Goal: Information Seeking & Learning: Learn about a topic

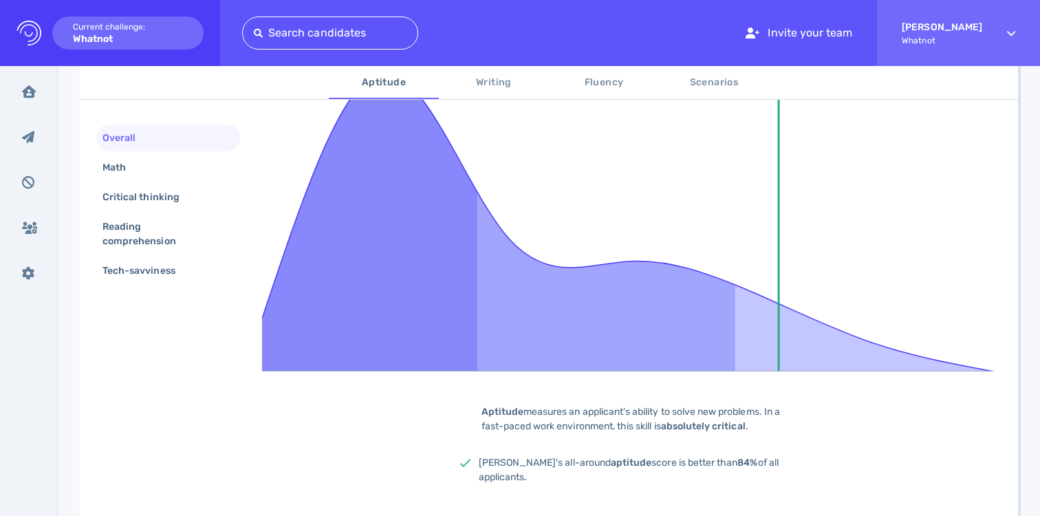
scroll to position [337, 0]
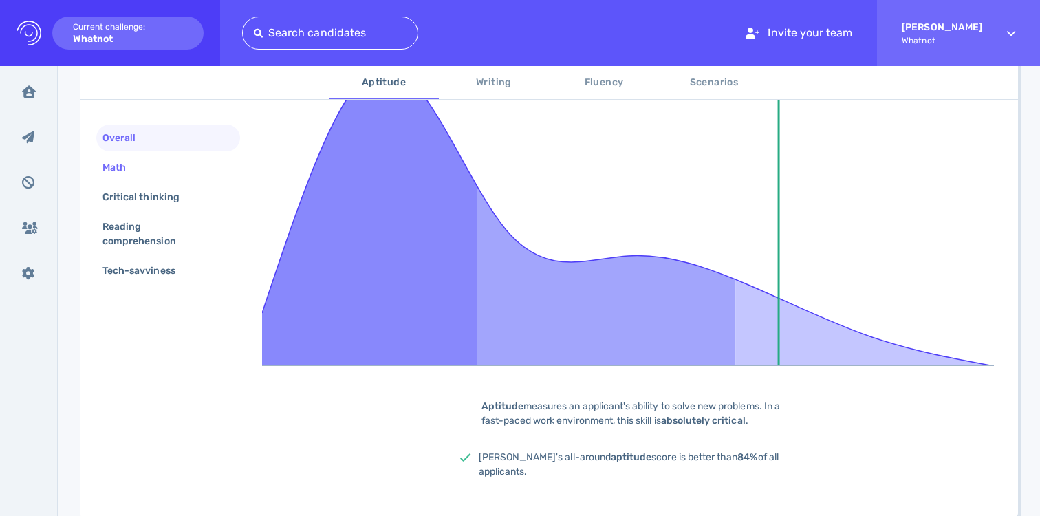
click at [120, 162] on div "Math" at bounding box center [121, 168] width 43 height 20
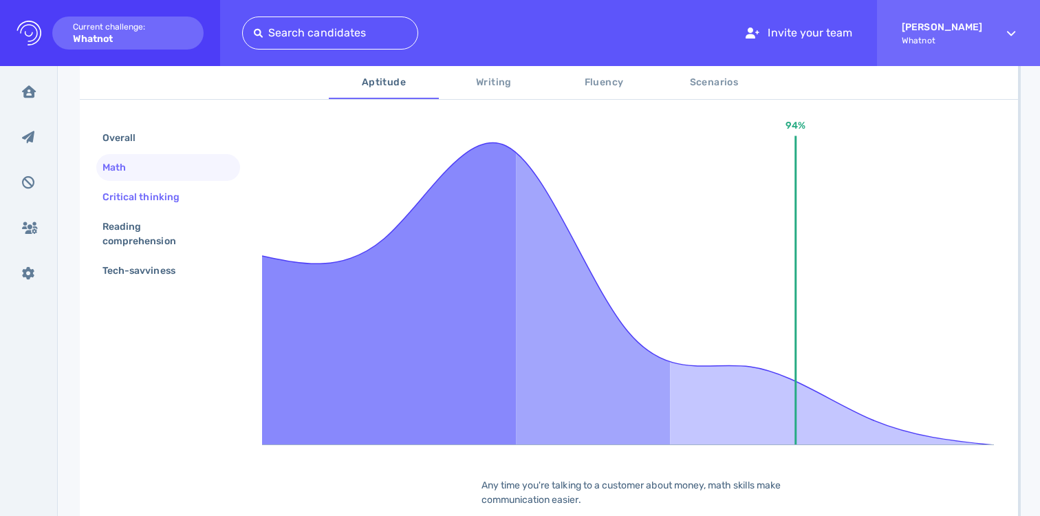
click at [134, 198] on div "Critical thinking" at bounding box center [148, 197] width 96 height 20
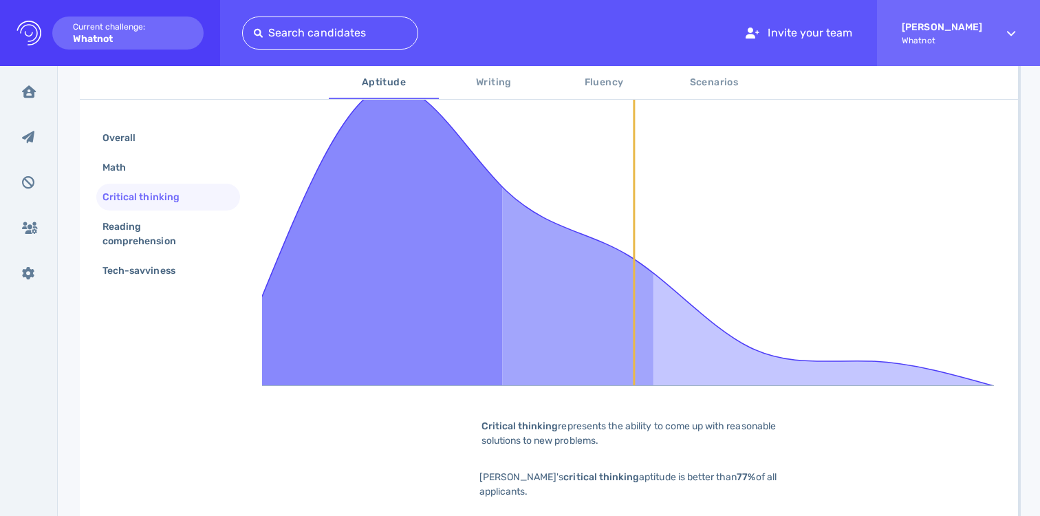
scroll to position [301, 0]
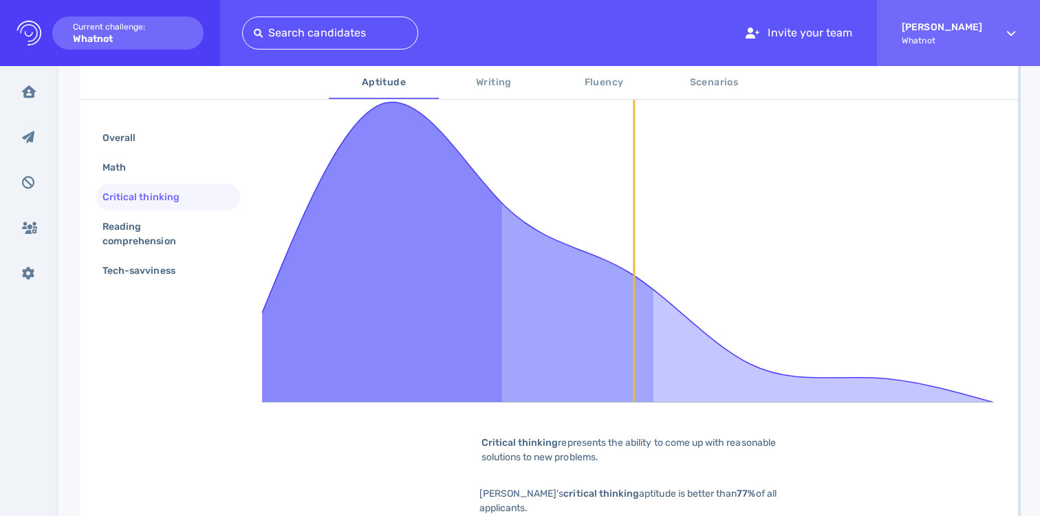
click at [134, 198] on div "Critical thinking" at bounding box center [148, 197] width 96 height 20
click at [127, 241] on div "Reading comprehension" at bounding box center [163, 234] width 126 height 34
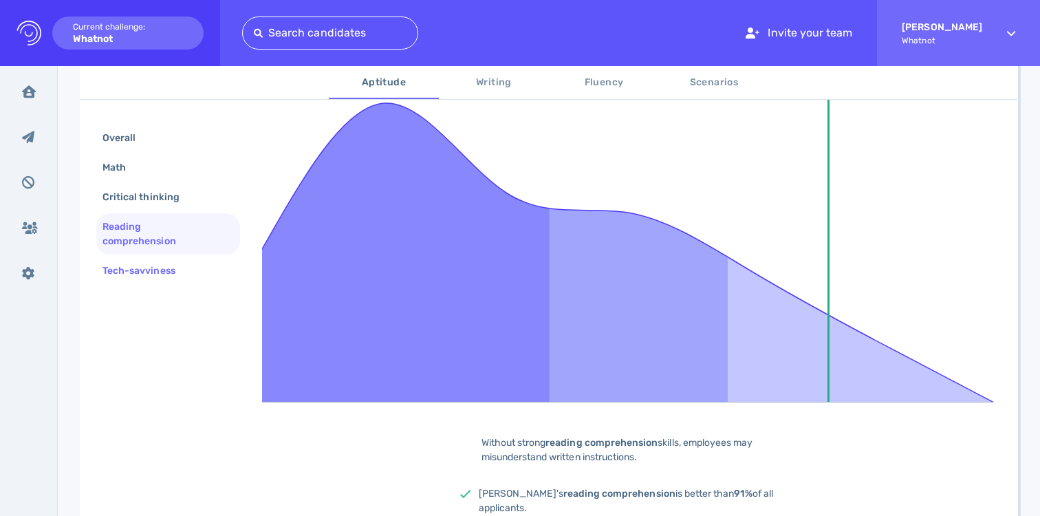
click at [129, 269] on div "Tech-savviness" at bounding box center [146, 271] width 92 height 20
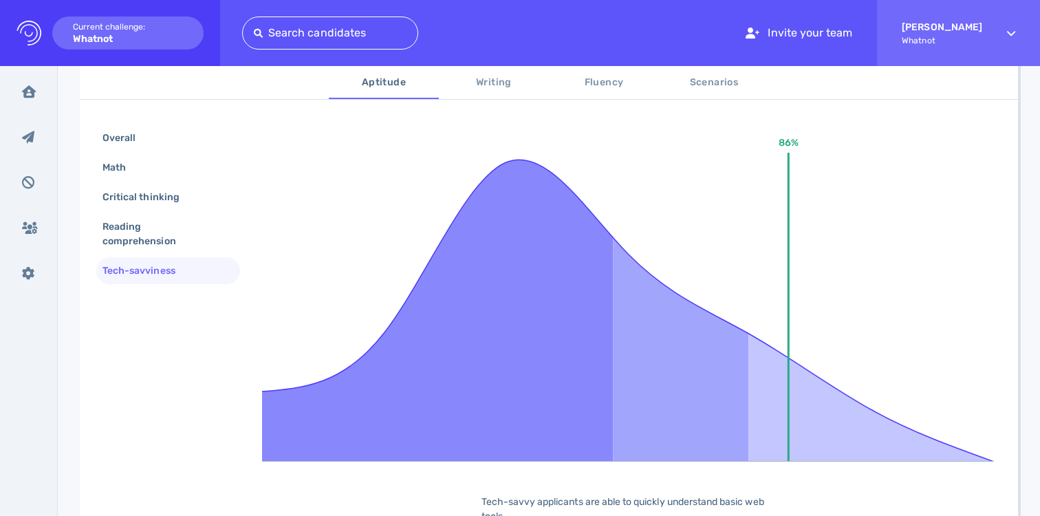
scroll to position [170, 0]
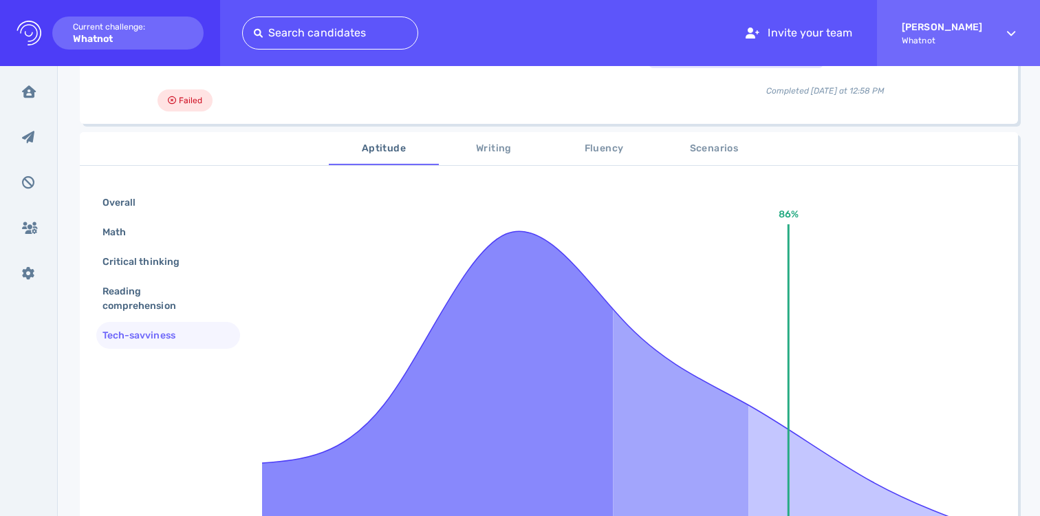
click at [479, 157] on span "Writing" at bounding box center [494, 148] width 94 height 17
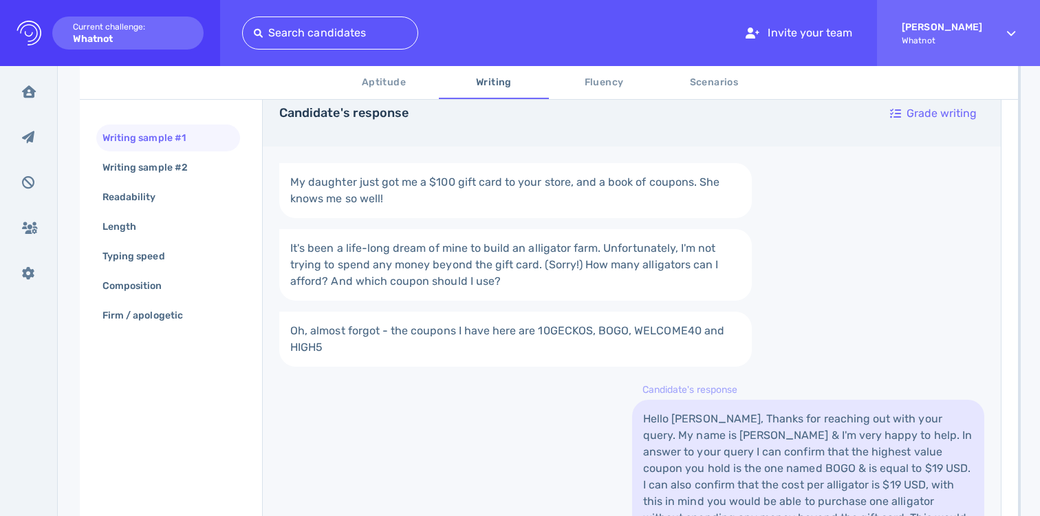
scroll to position [257, 0]
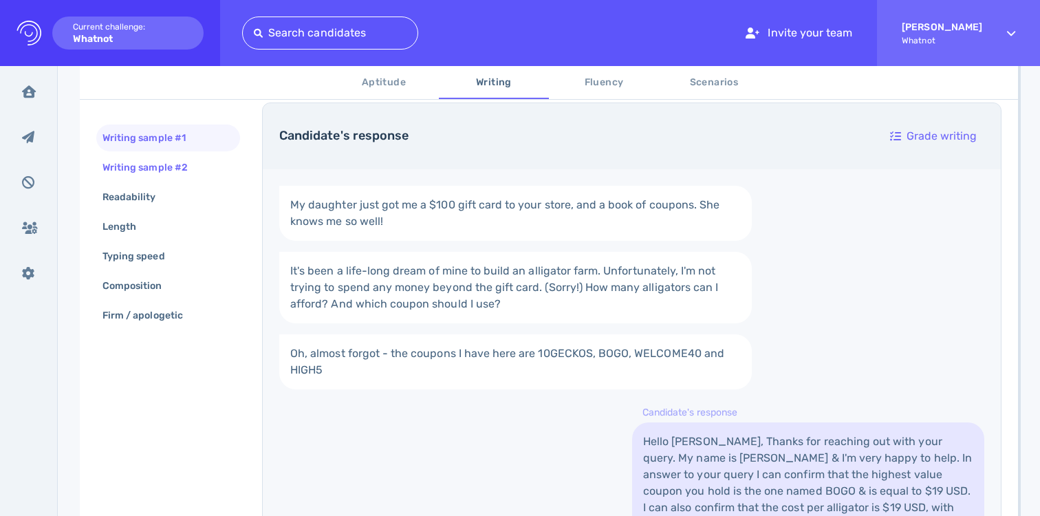
click at [213, 165] on div "Writing sample #2" at bounding box center [168, 167] width 144 height 27
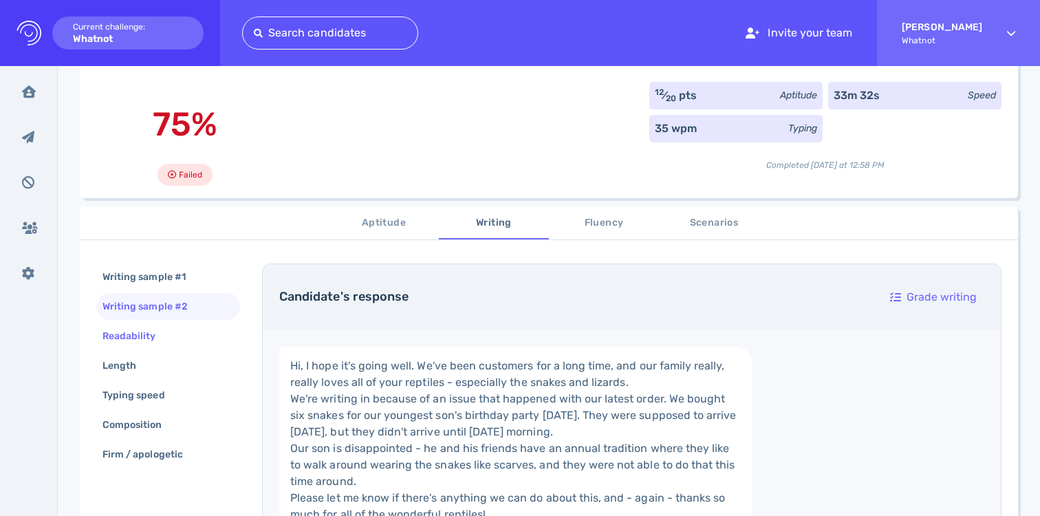
scroll to position [153, 0]
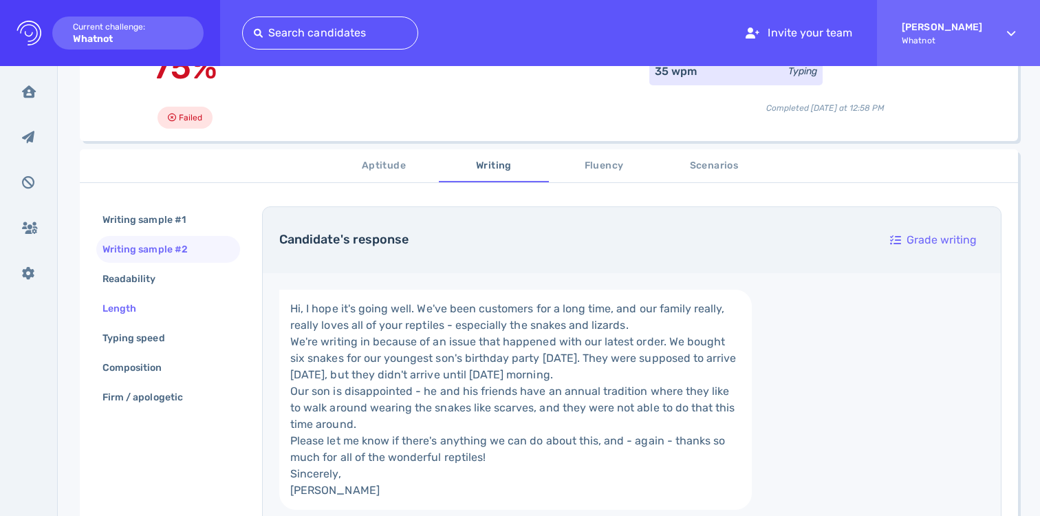
click at [184, 297] on div "Length" at bounding box center [168, 308] width 144 height 27
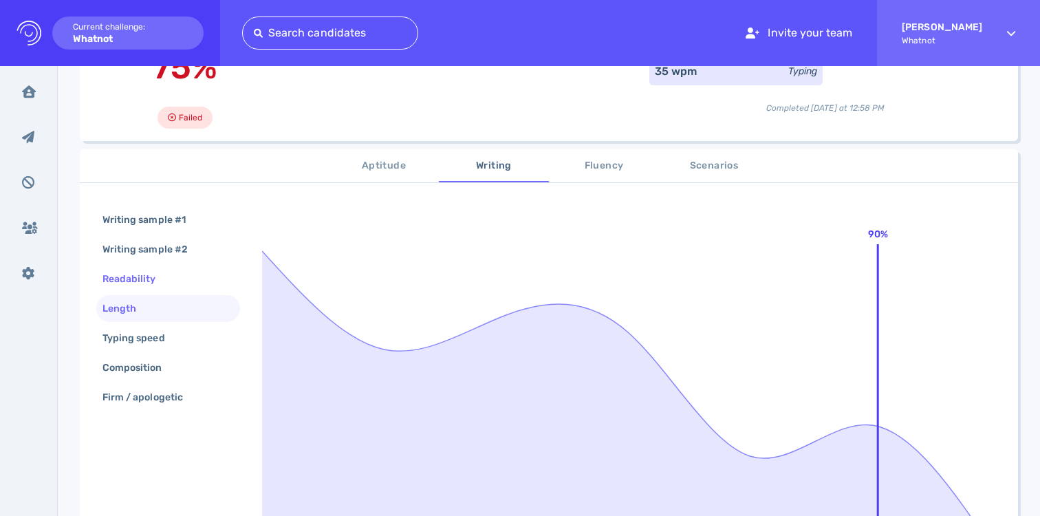
click at [190, 279] on div "Readability" at bounding box center [168, 279] width 144 height 27
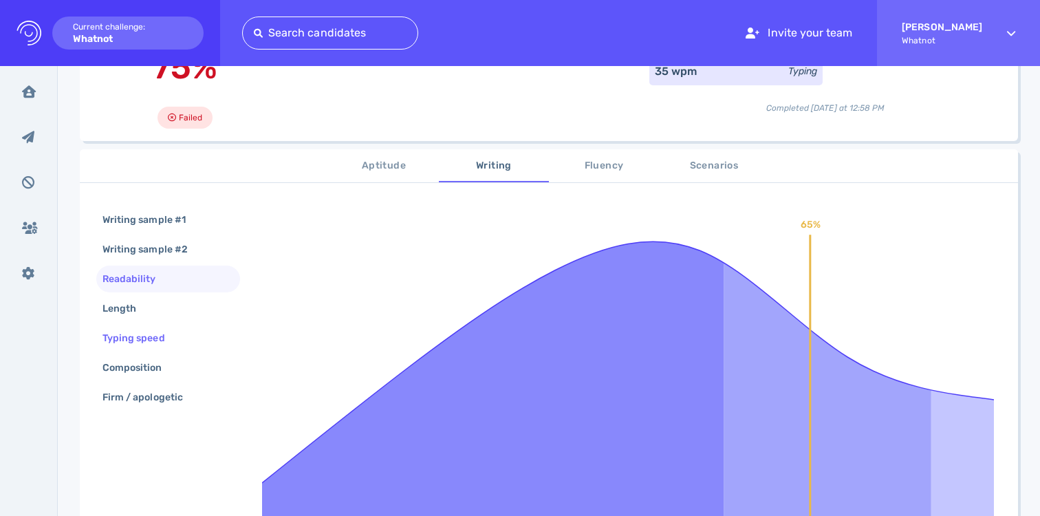
click at [184, 327] on div "Typing speed" at bounding box center [168, 338] width 144 height 27
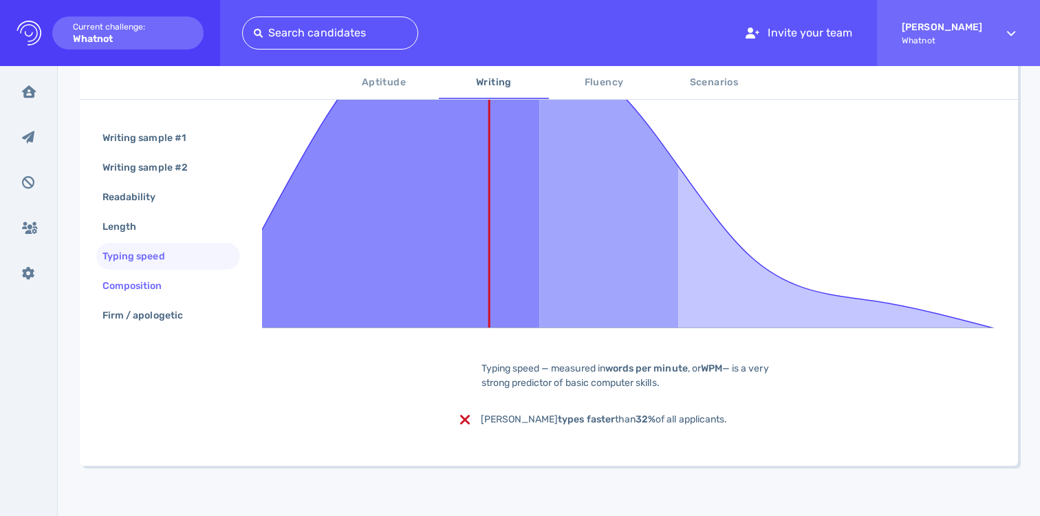
scroll to position [381, 0]
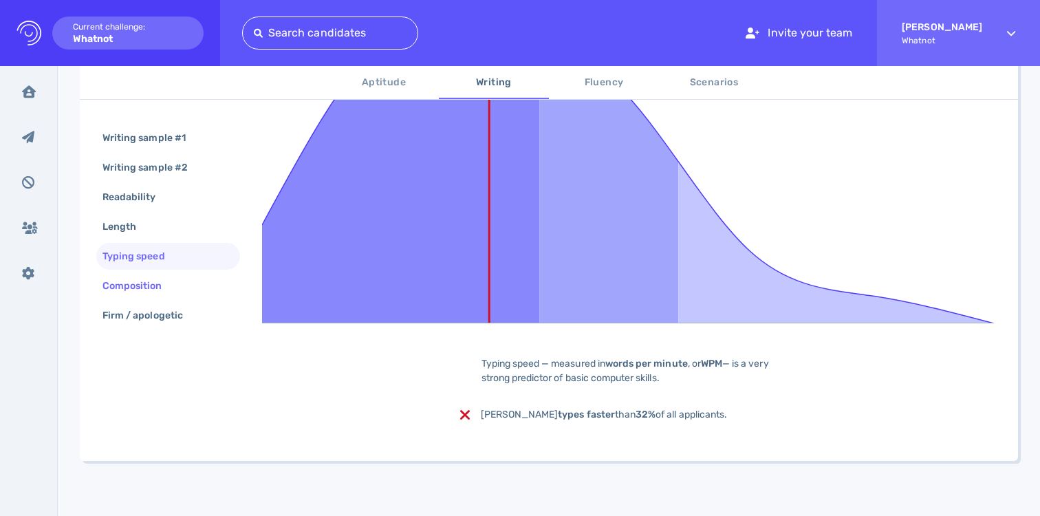
click at [180, 284] on div "Composition" at bounding box center [168, 285] width 144 height 27
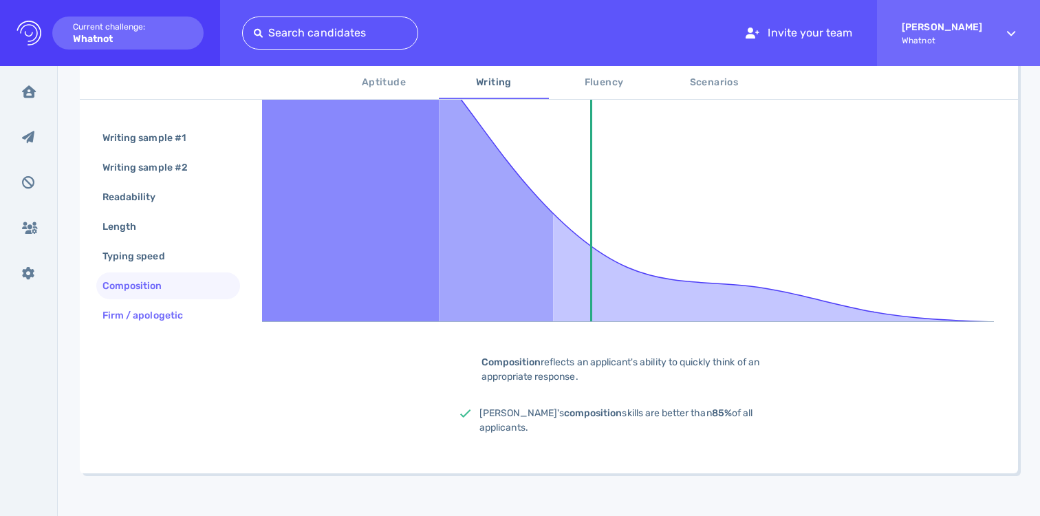
click at [177, 316] on div "Firm / apologetic" at bounding box center [150, 315] width 100 height 20
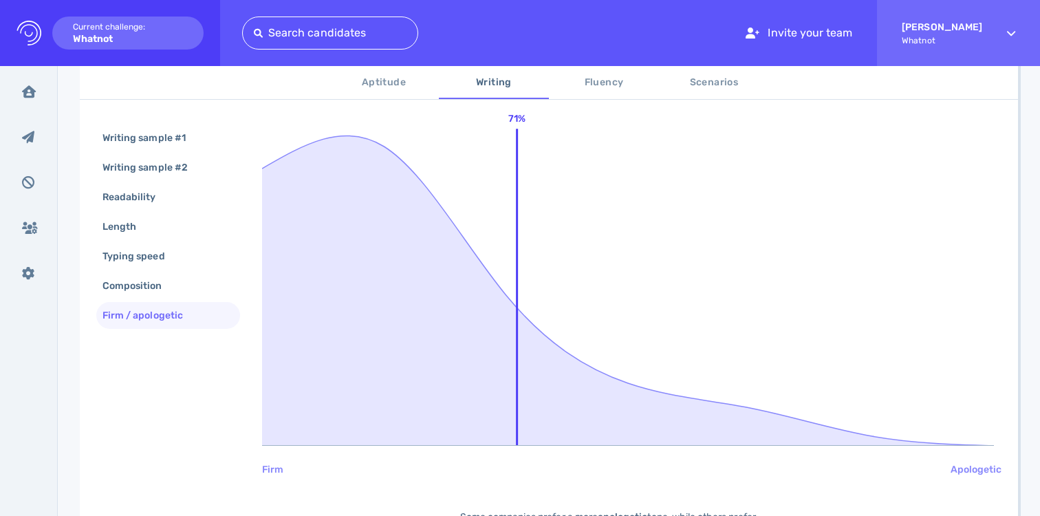
click at [595, 96] on button "Fluency" at bounding box center [604, 82] width 110 height 33
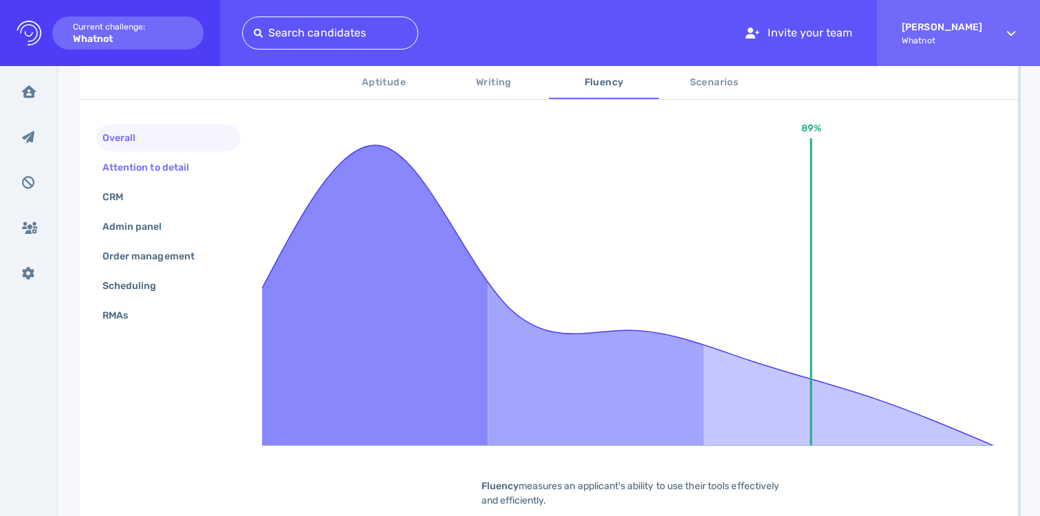
click at [160, 170] on div "Attention to detail" at bounding box center [153, 168] width 106 height 20
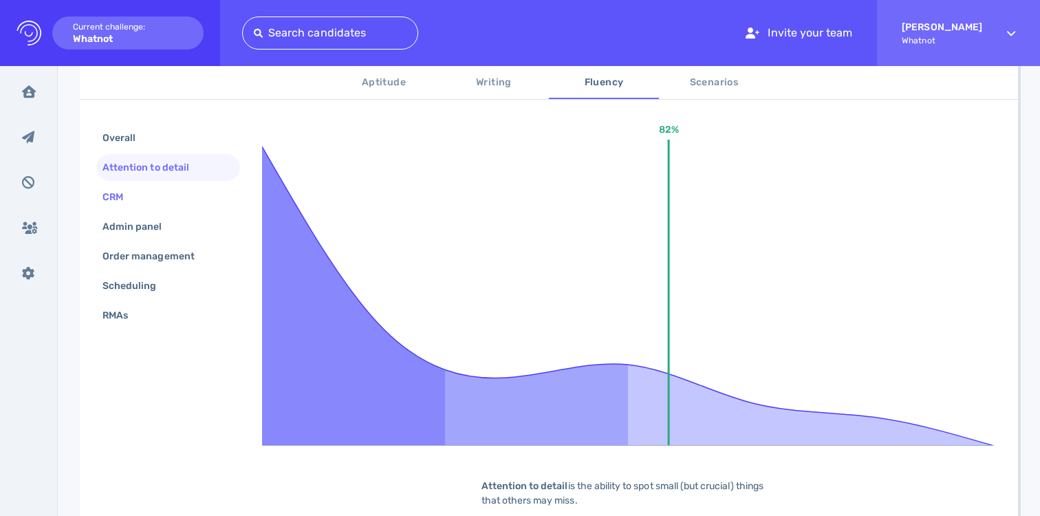
click at [151, 191] on div "CRM" at bounding box center [168, 197] width 144 height 27
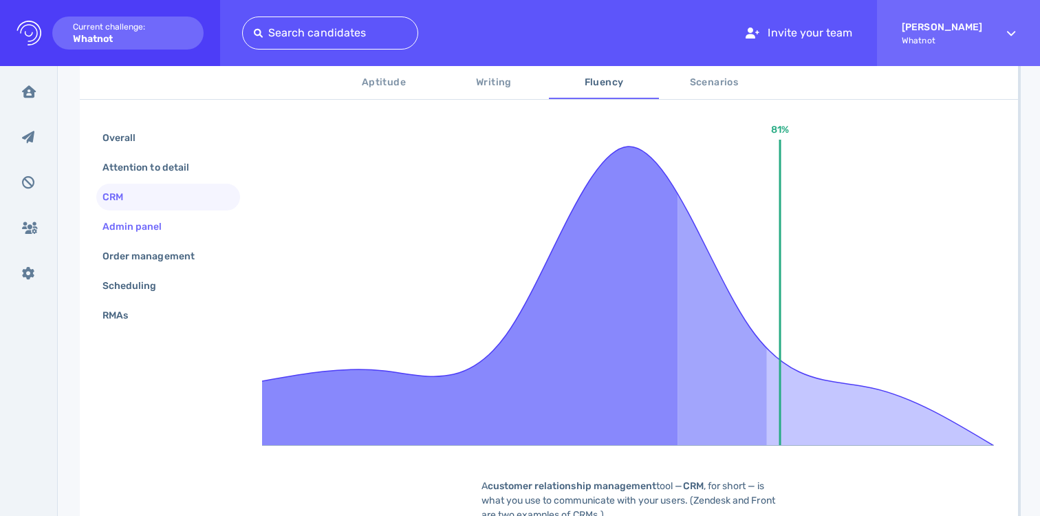
click at [154, 226] on div "Admin panel" at bounding box center [139, 227] width 79 height 20
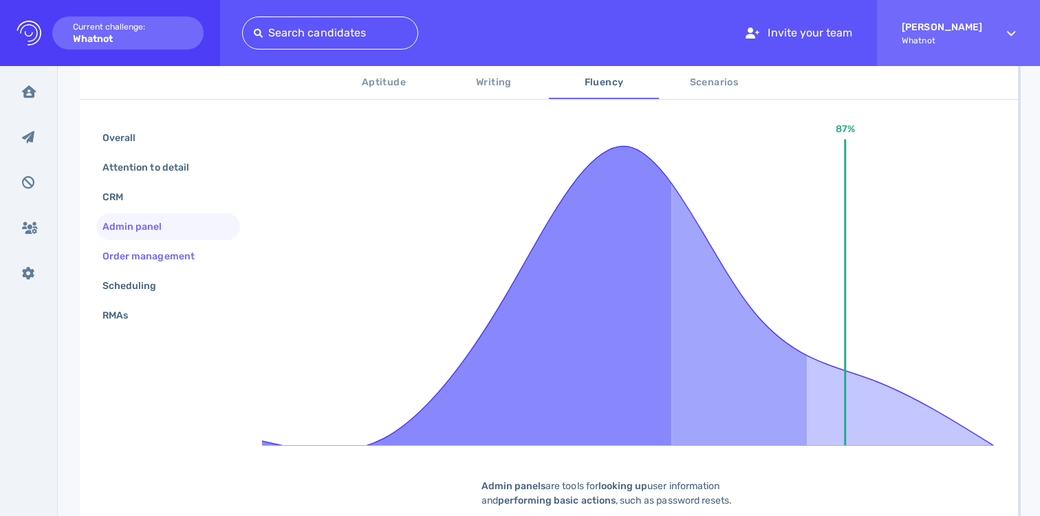
click at [155, 250] on div "Order management" at bounding box center [155, 256] width 111 height 20
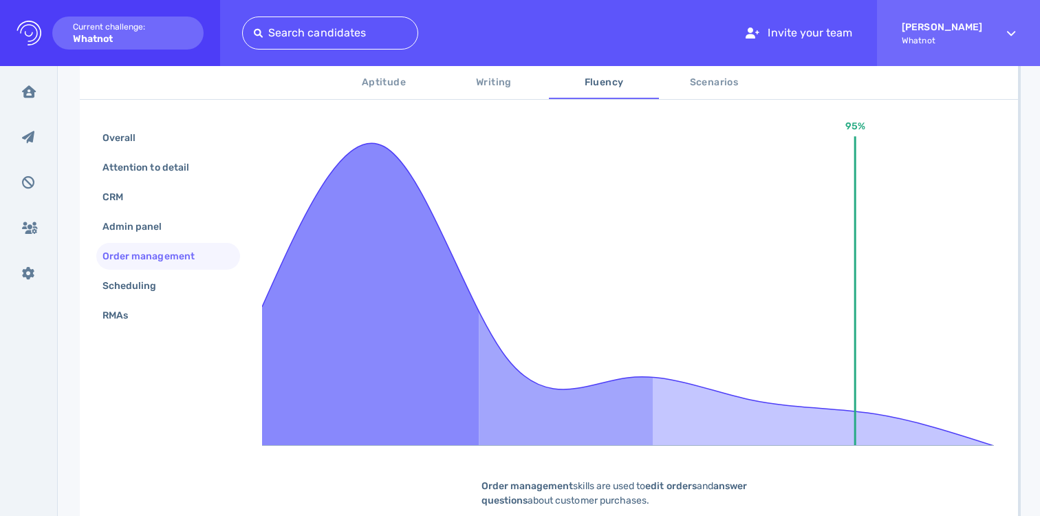
click at [147, 272] on div "Overall Attention to detail CRM Admin panel Order management Scheduling RMAs" at bounding box center [168, 228] width 144 height 207
click at [147, 281] on div "Scheduling" at bounding box center [137, 286] width 74 height 20
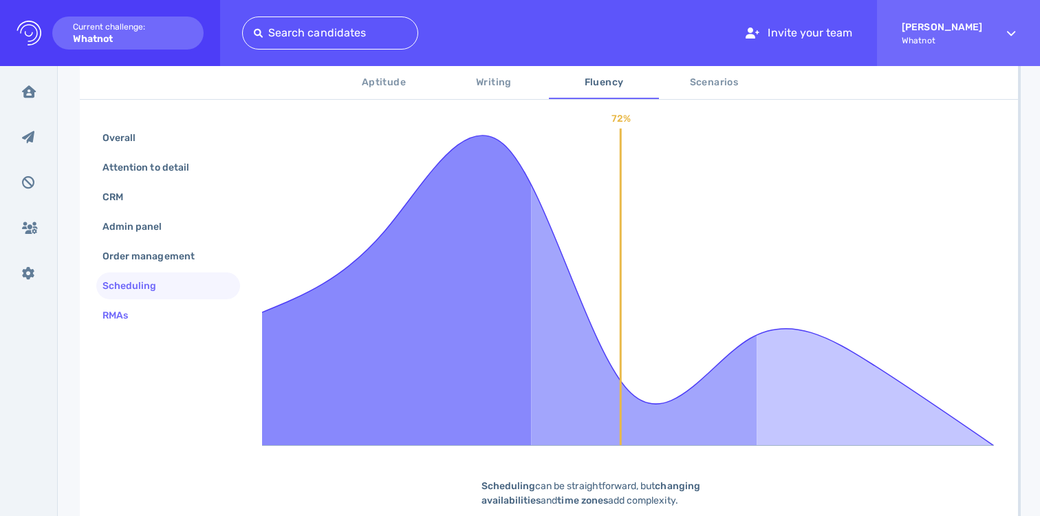
click at [144, 312] on div "RMAs" at bounding box center [122, 315] width 45 height 20
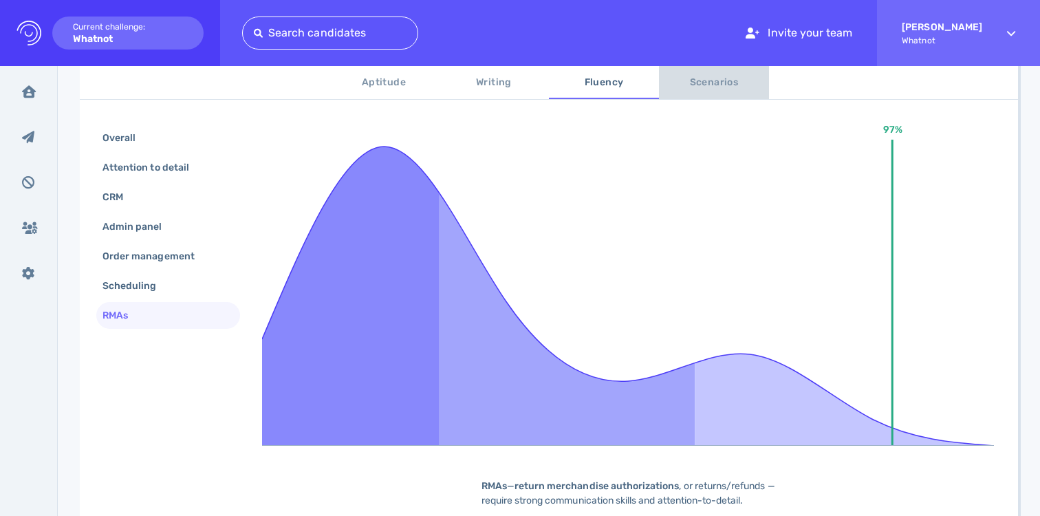
click at [689, 74] on span "Scenarios" at bounding box center [714, 82] width 94 height 17
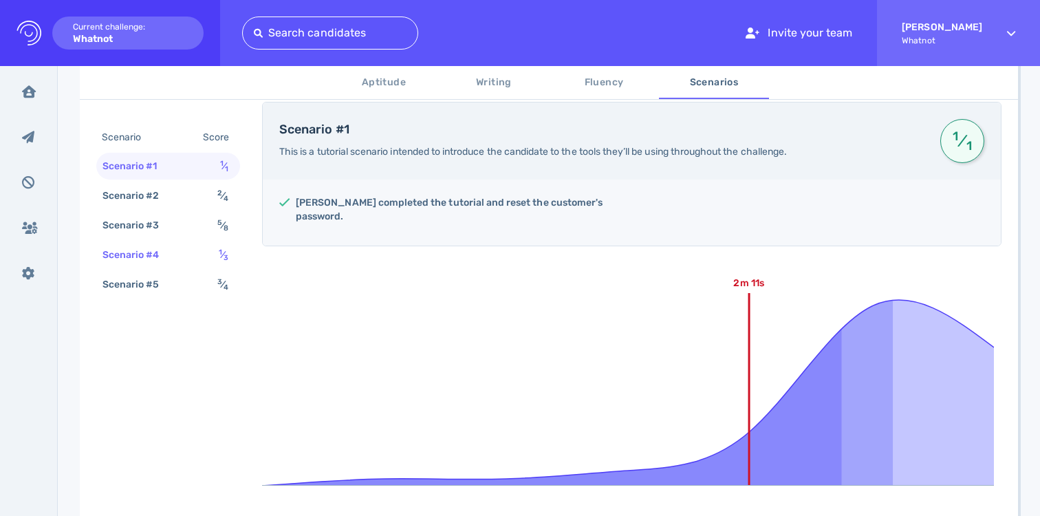
click at [150, 255] on div "Scenario #4" at bounding box center [138, 255] width 76 height 20
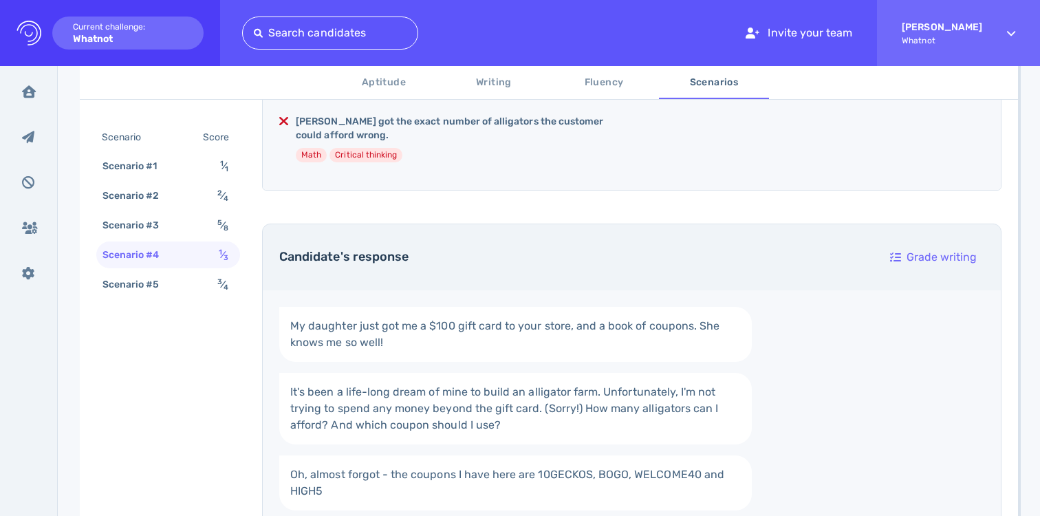
scroll to position [327, 0]
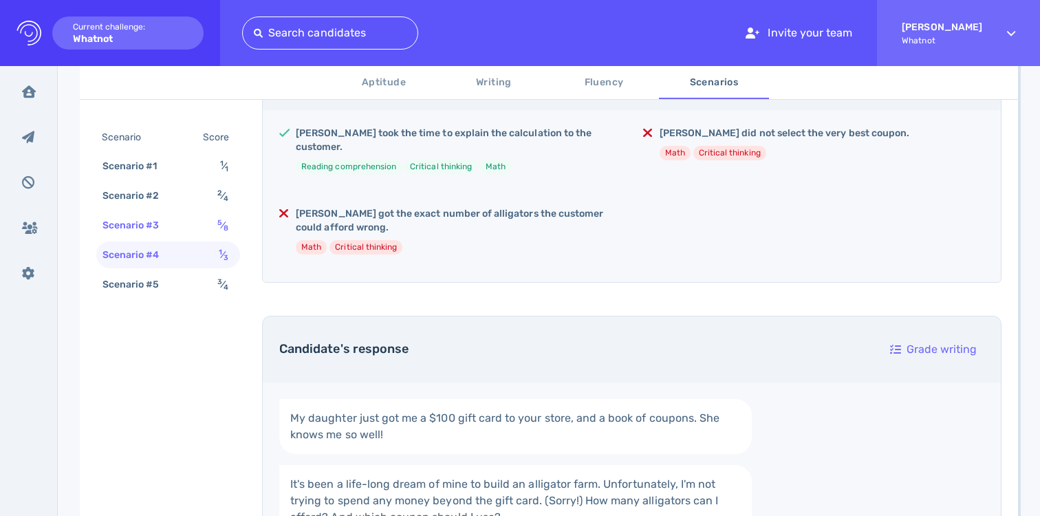
click at [213, 219] on div "Scenario #3 5 ⁄ 8" at bounding box center [168, 225] width 144 height 27
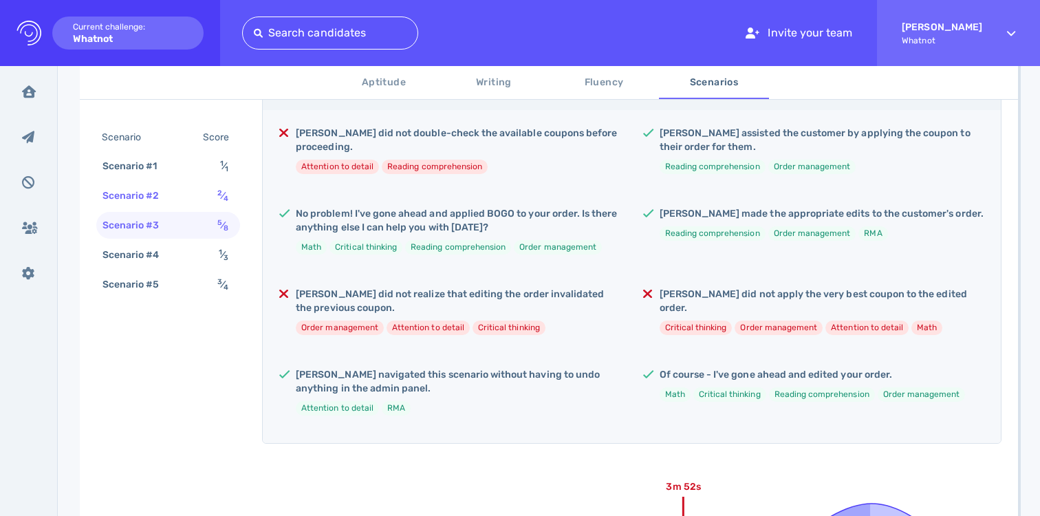
click at [211, 191] on div "Scenario #2 2 ⁄ 4" at bounding box center [168, 195] width 144 height 27
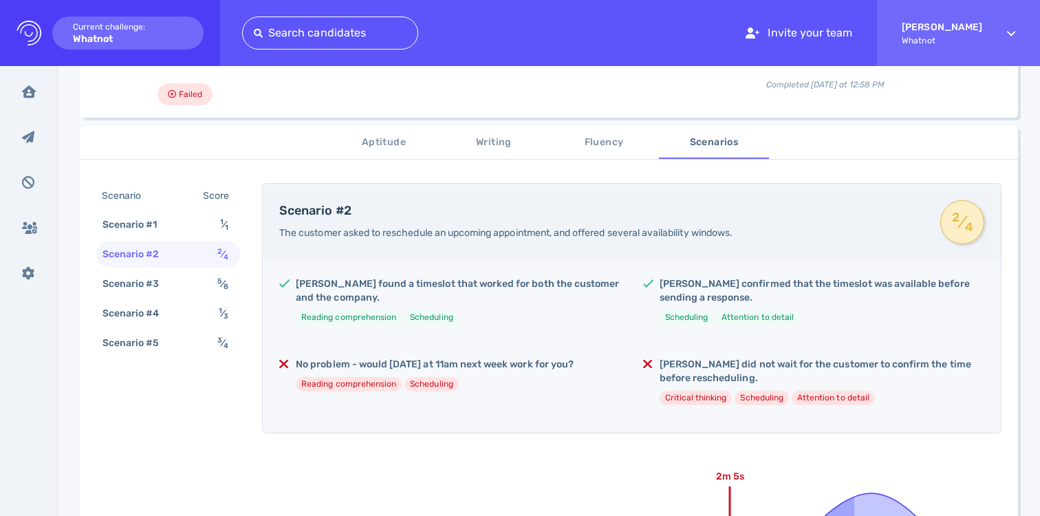
scroll to position [166, 0]
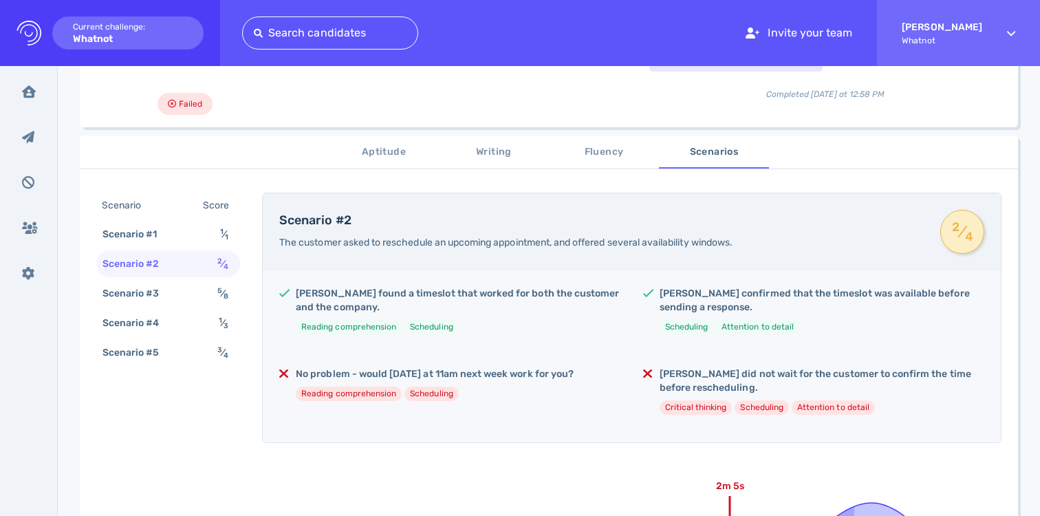
click at [201, 268] on div "Scenario #2 2 ⁄ 4" at bounding box center [168, 263] width 144 height 27
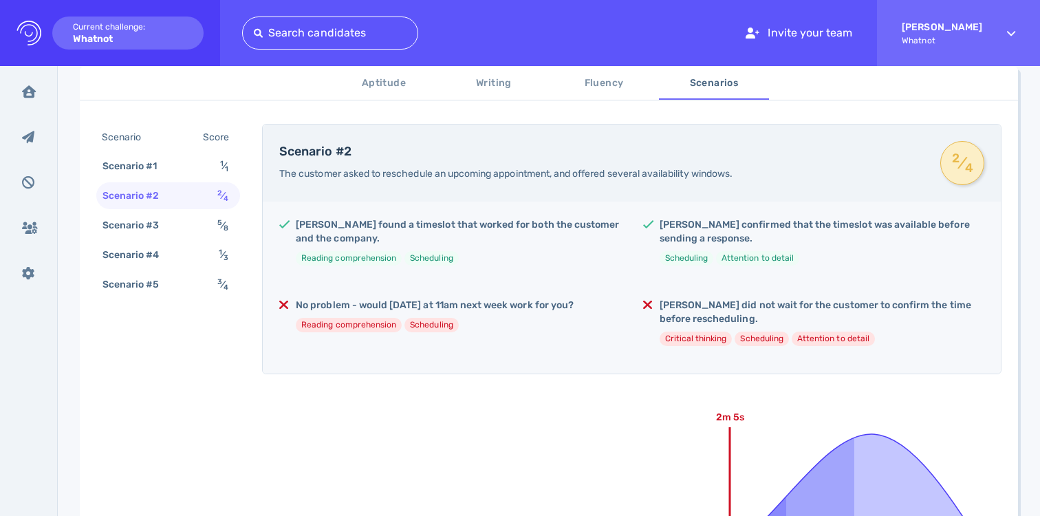
scroll to position [310, 0]
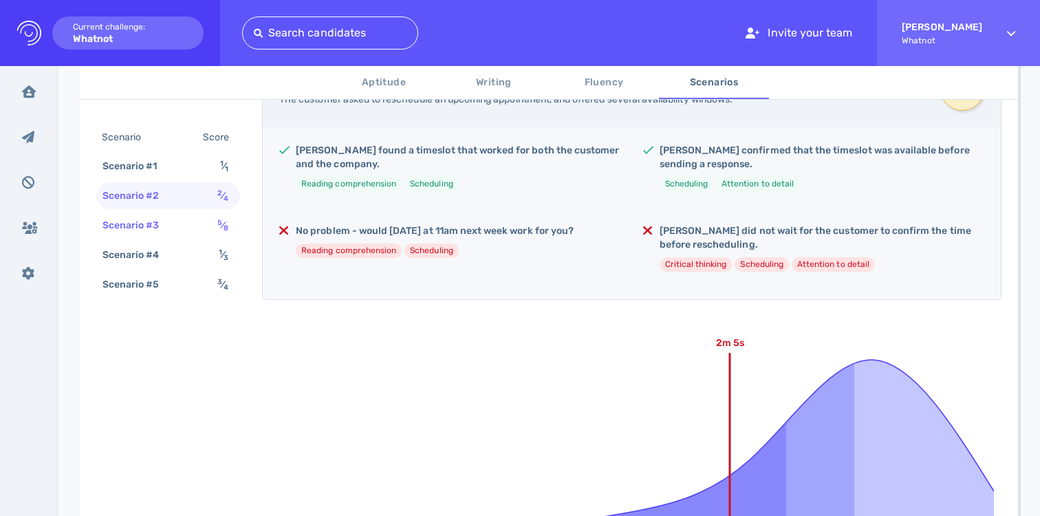
click at [172, 230] on div "Scenario #3" at bounding box center [138, 225] width 76 height 20
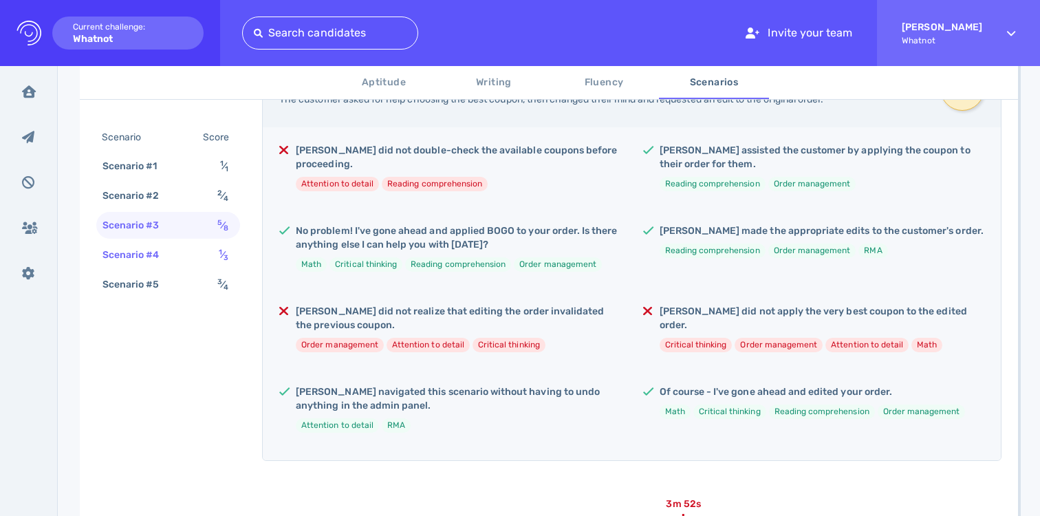
click at [172, 253] on div "Scenario #4" at bounding box center [138, 255] width 76 height 20
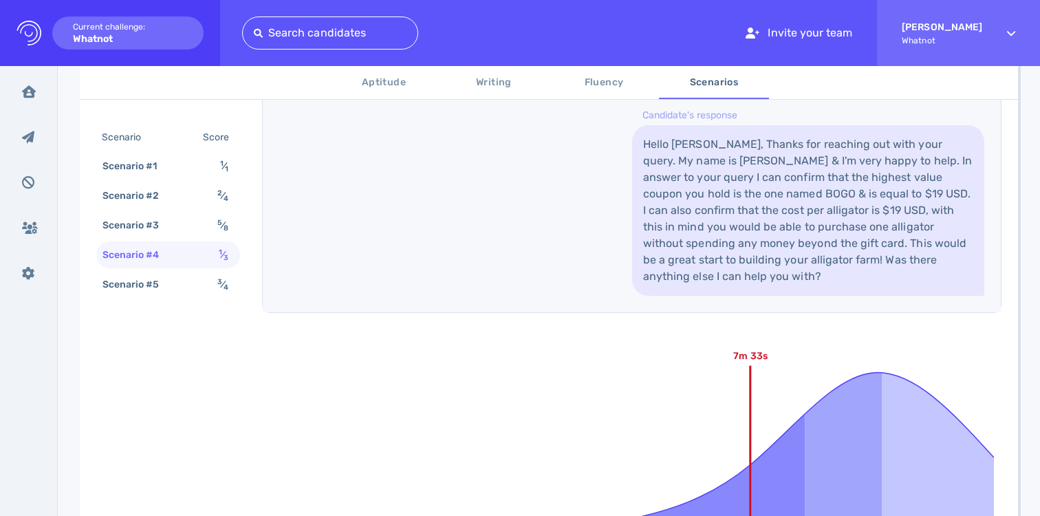
scroll to position [986, 0]
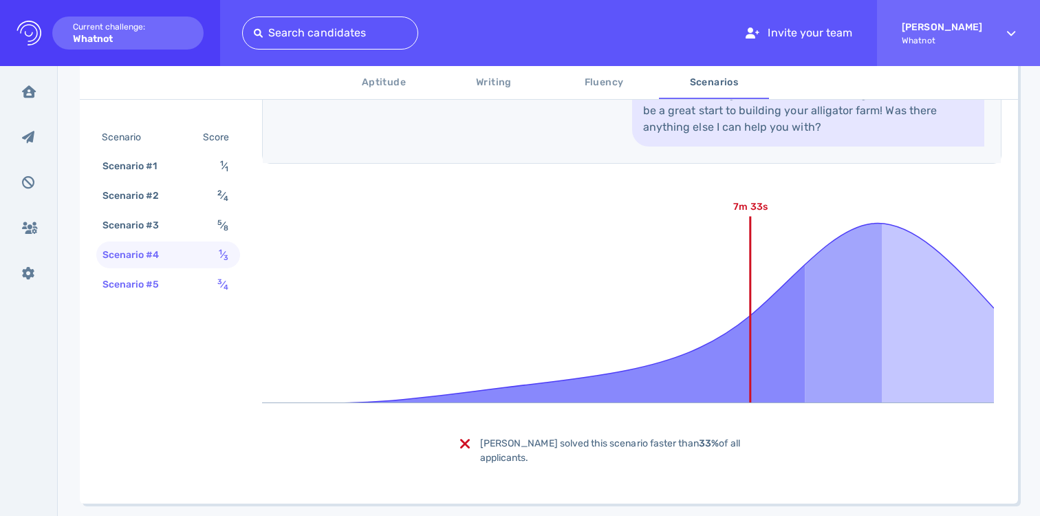
click at [133, 285] on div "Scenario #5" at bounding box center [138, 284] width 76 height 20
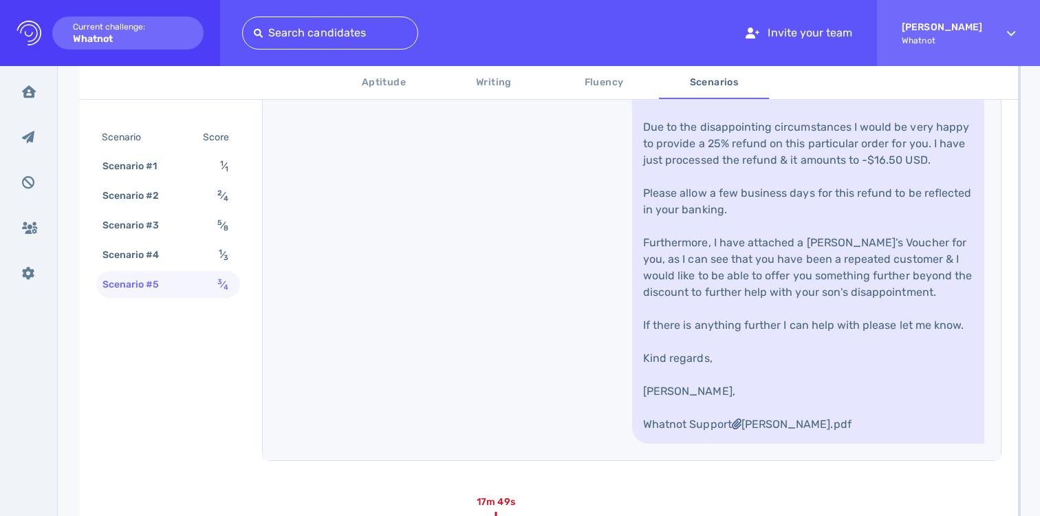
scroll to position [1512, 0]
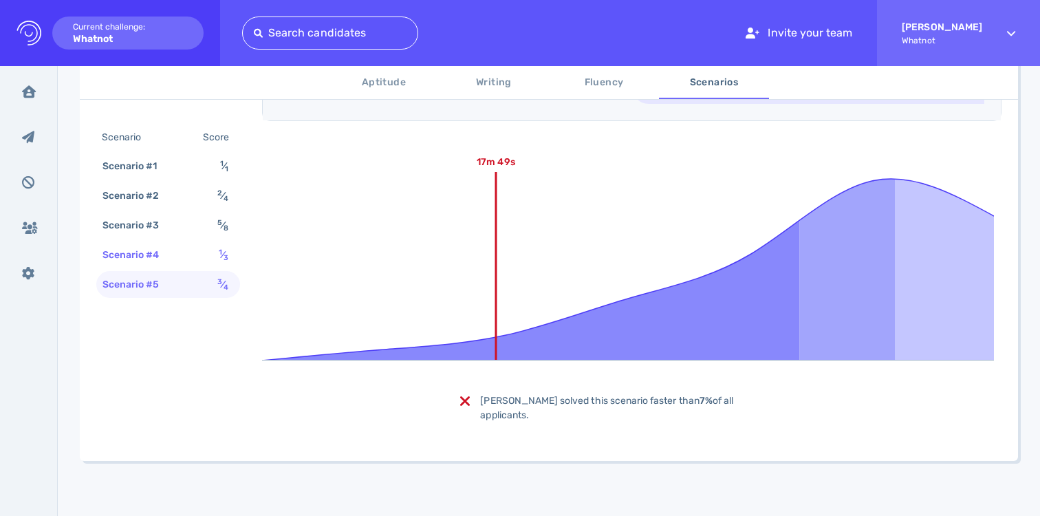
click at [140, 255] on div "Scenario #4" at bounding box center [138, 255] width 76 height 20
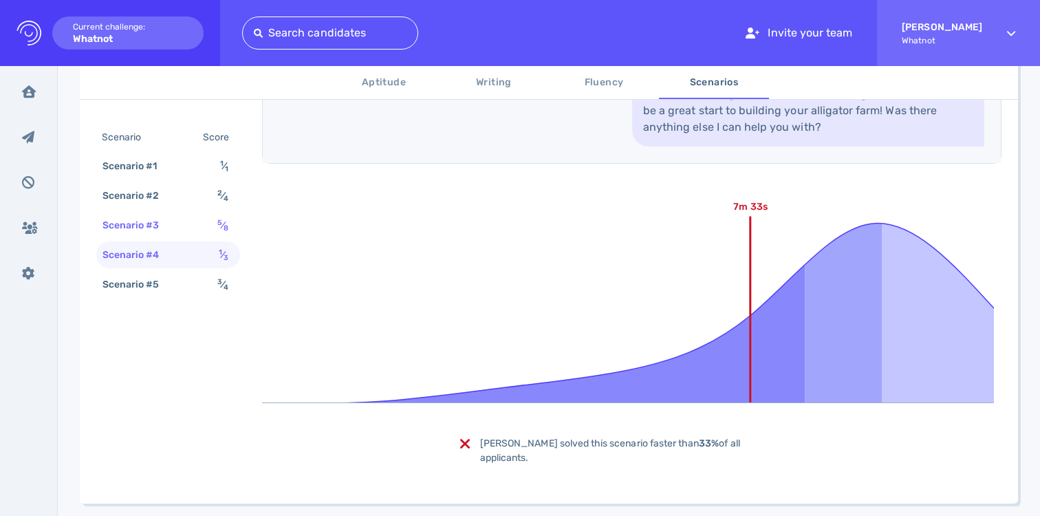
click at [159, 215] on div "Scenario #3" at bounding box center [138, 225] width 76 height 20
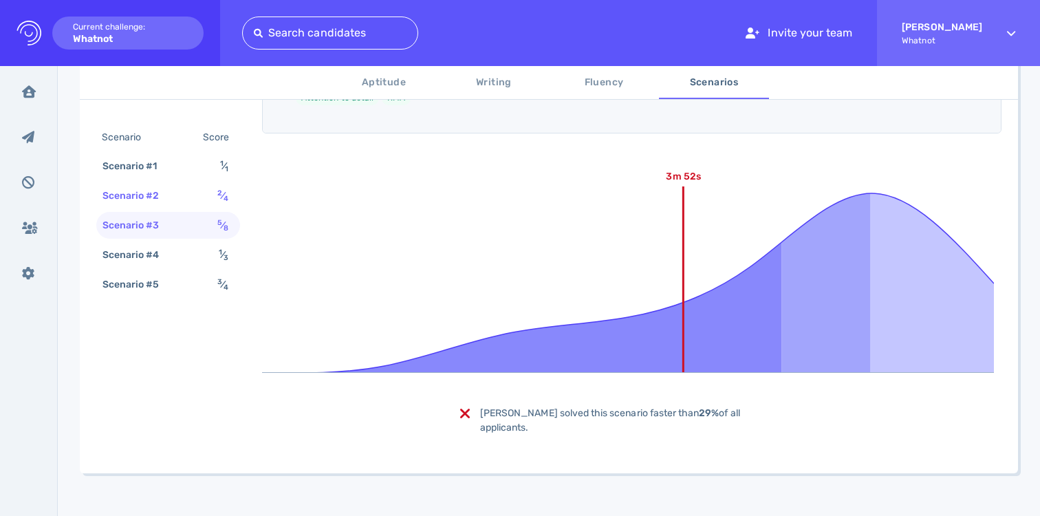
click at [169, 190] on div "Scenario #2" at bounding box center [138, 196] width 76 height 20
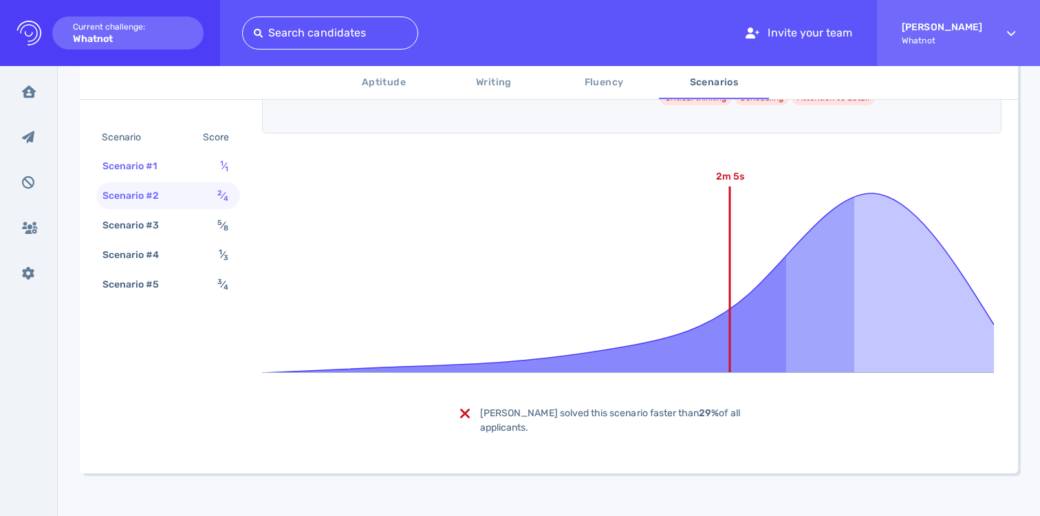
click at [169, 166] on div "Scenario #1" at bounding box center [137, 166] width 74 height 20
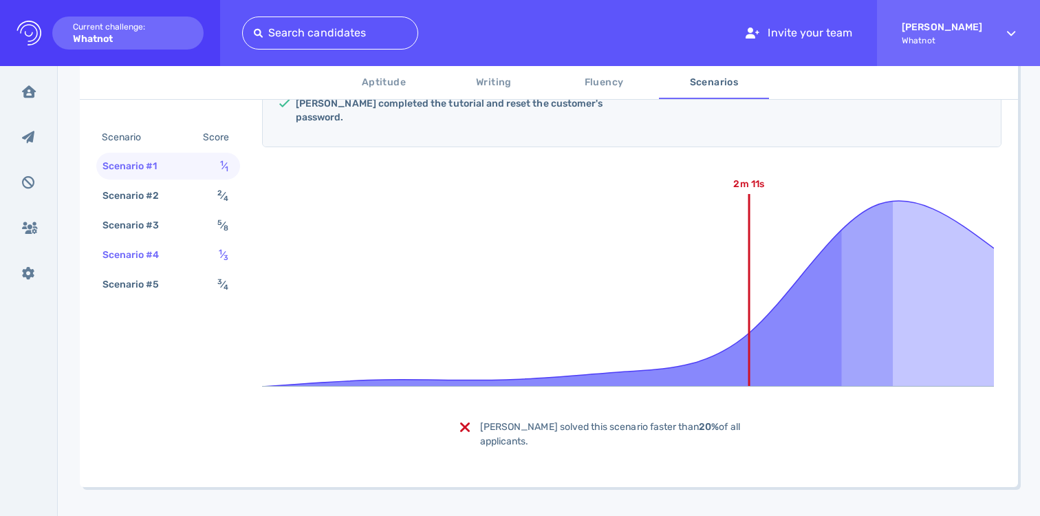
click at [162, 263] on div "Scenario #4" at bounding box center [138, 255] width 76 height 20
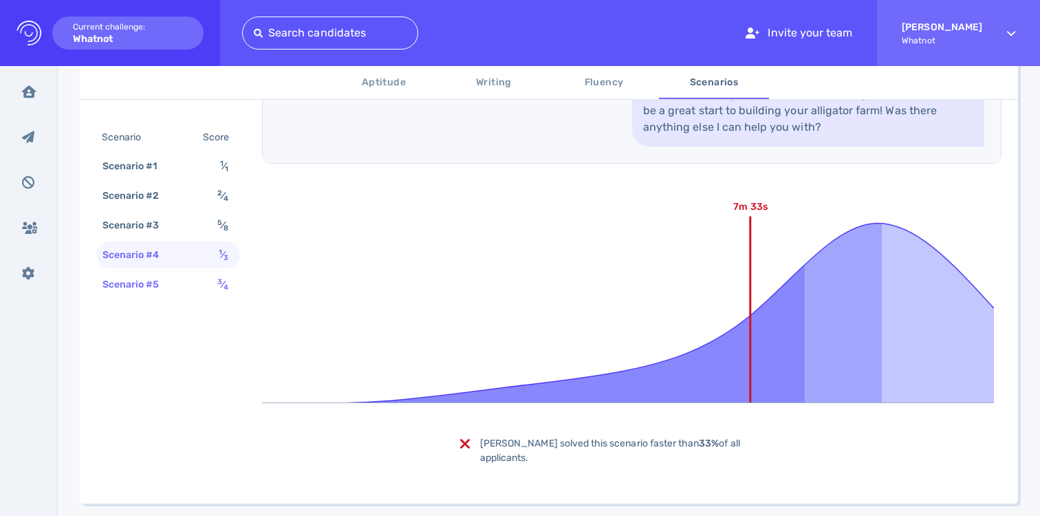
click at [163, 284] on div "Scenario #5" at bounding box center [138, 284] width 76 height 20
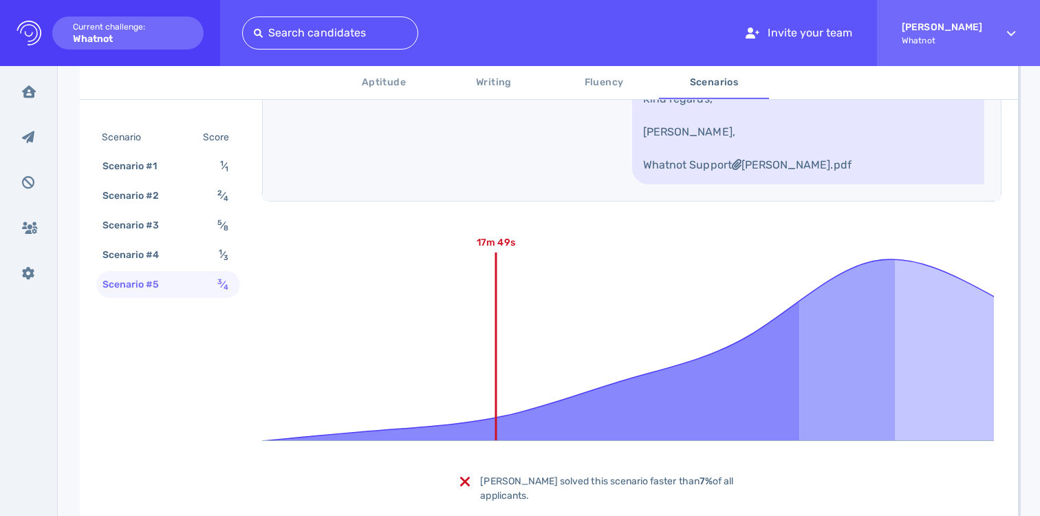
scroll to position [1200, 0]
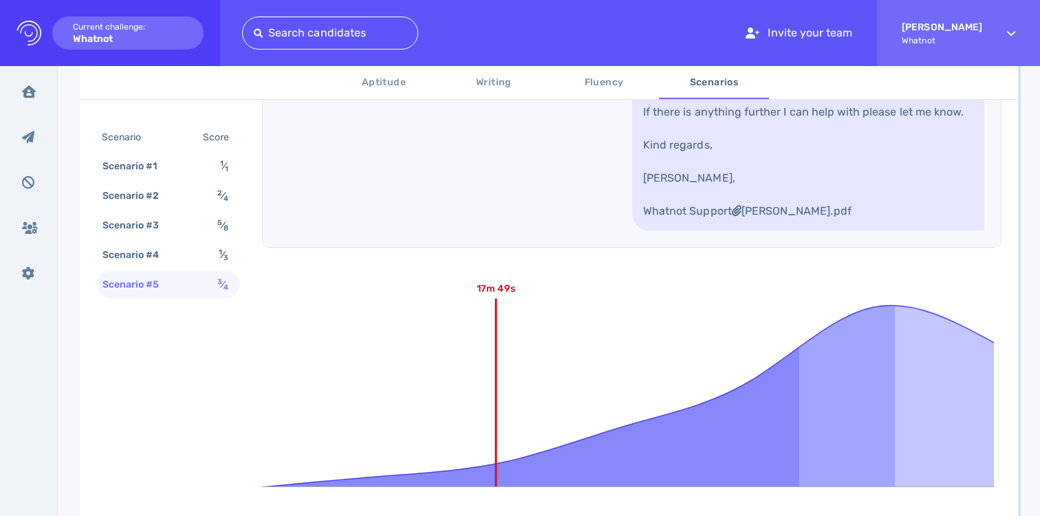
click at [397, 89] on span "Aptitude" at bounding box center [384, 82] width 94 height 17
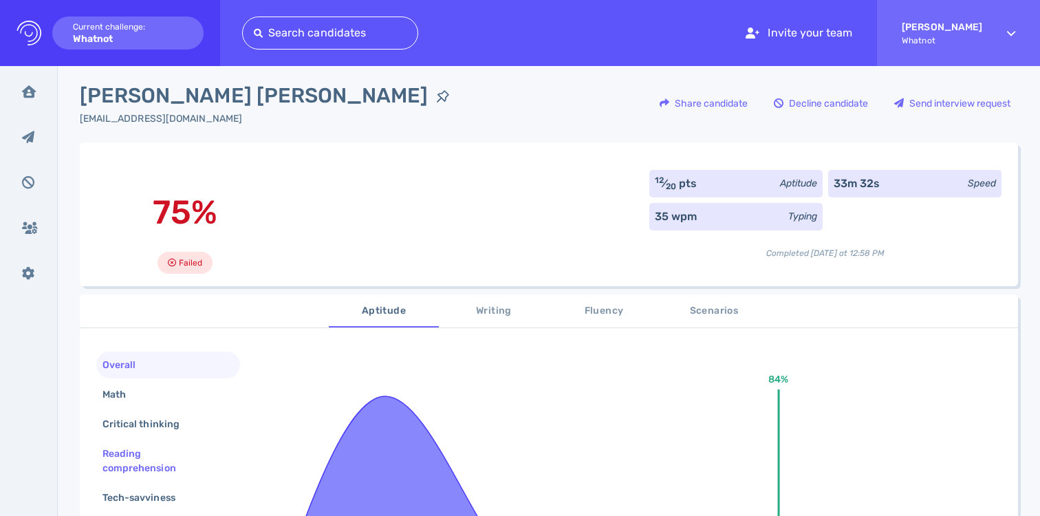
scroll to position [0, 0]
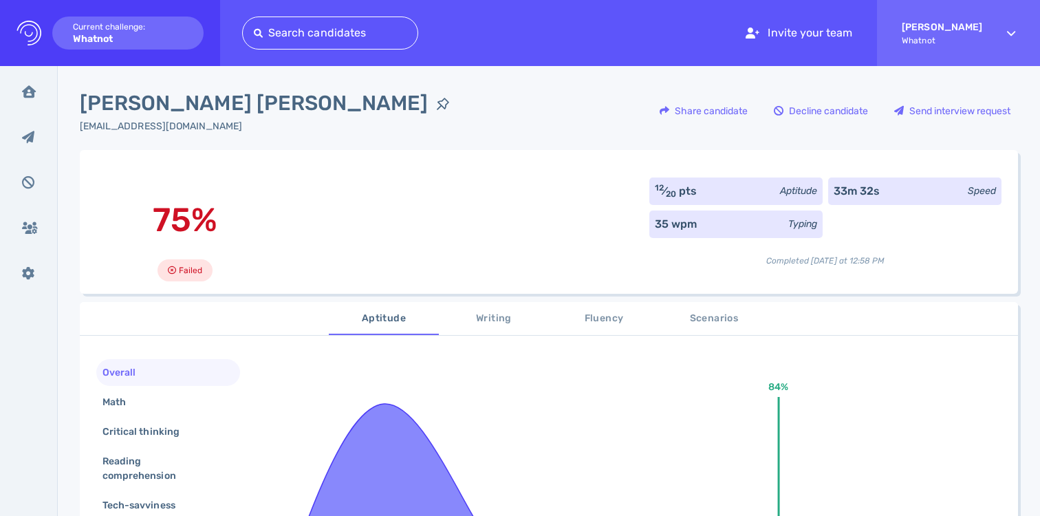
click at [479, 316] on span "Writing" at bounding box center [494, 318] width 94 height 17
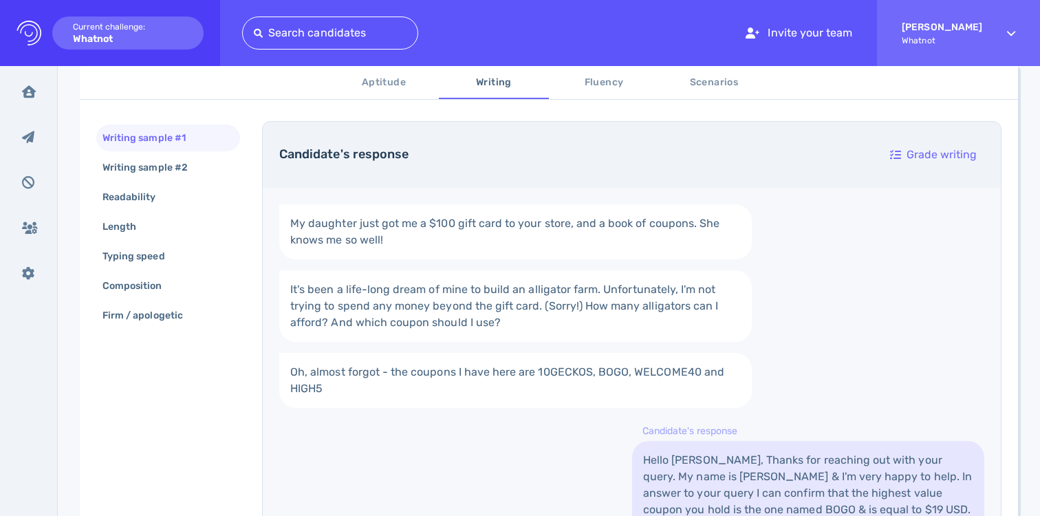
scroll to position [193, 0]
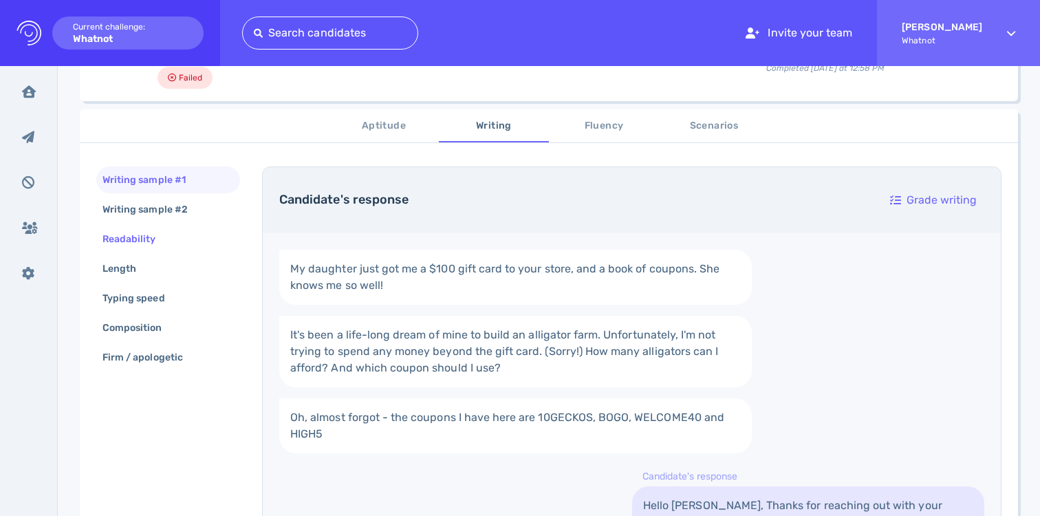
click at [182, 241] on div "Readability" at bounding box center [168, 239] width 144 height 27
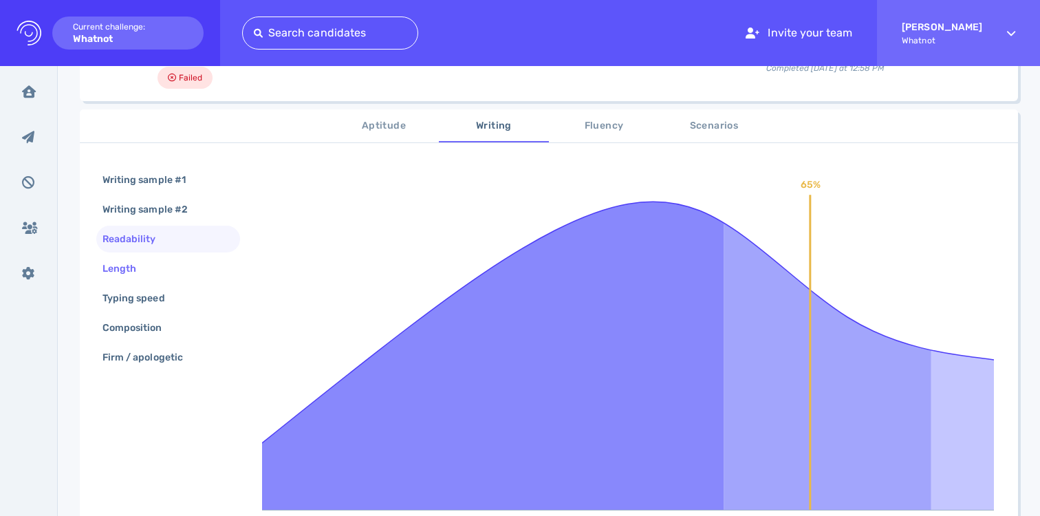
click at [164, 269] on div "Length" at bounding box center [168, 268] width 144 height 27
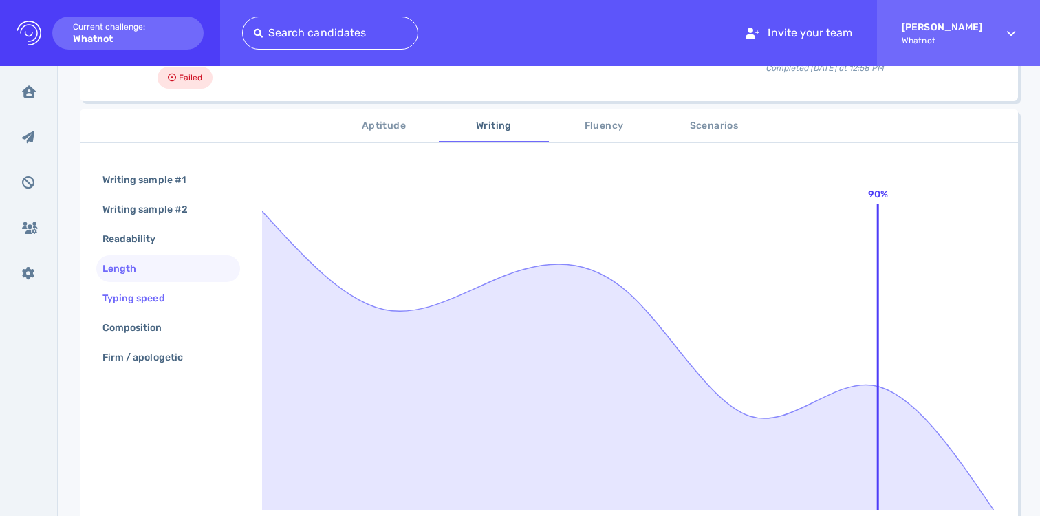
click at [163, 296] on div "Typing speed" at bounding box center [141, 298] width 82 height 20
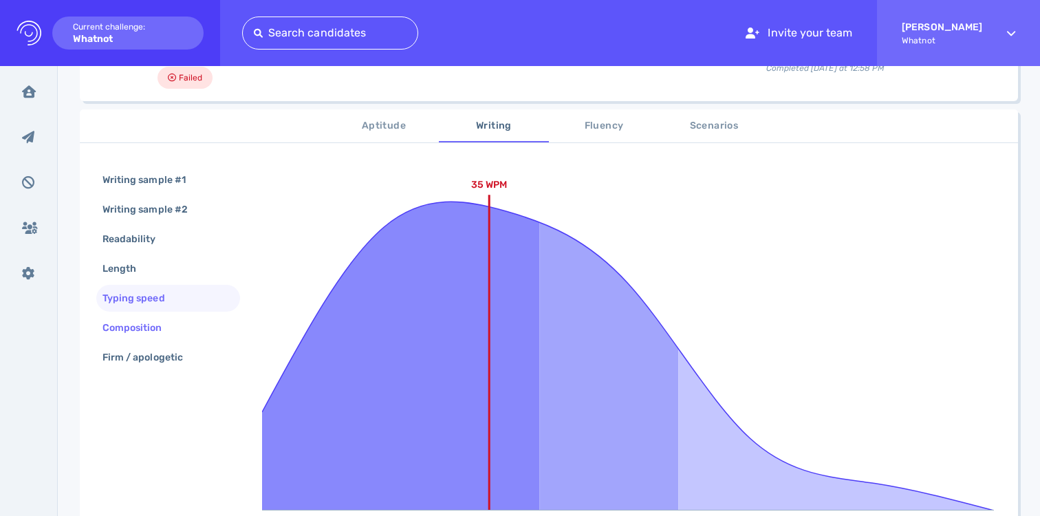
click at [164, 325] on div "Composition" at bounding box center [139, 328] width 79 height 20
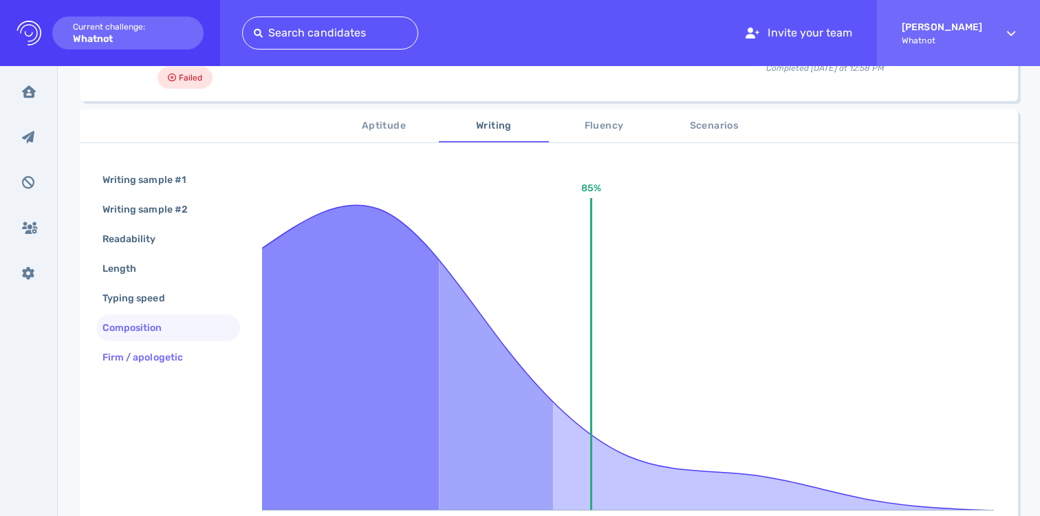
click at [166, 356] on div "Firm / apologetic" at bounding box center [150, 357] width 100 height 20
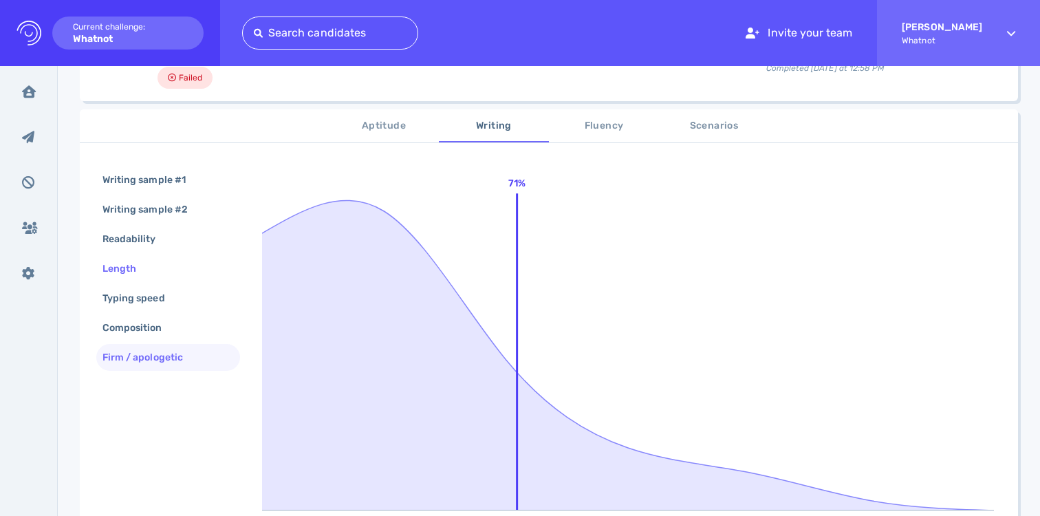
click at [164, 257] on div "Length" at bounding box center [168, 268] width 144 height 27
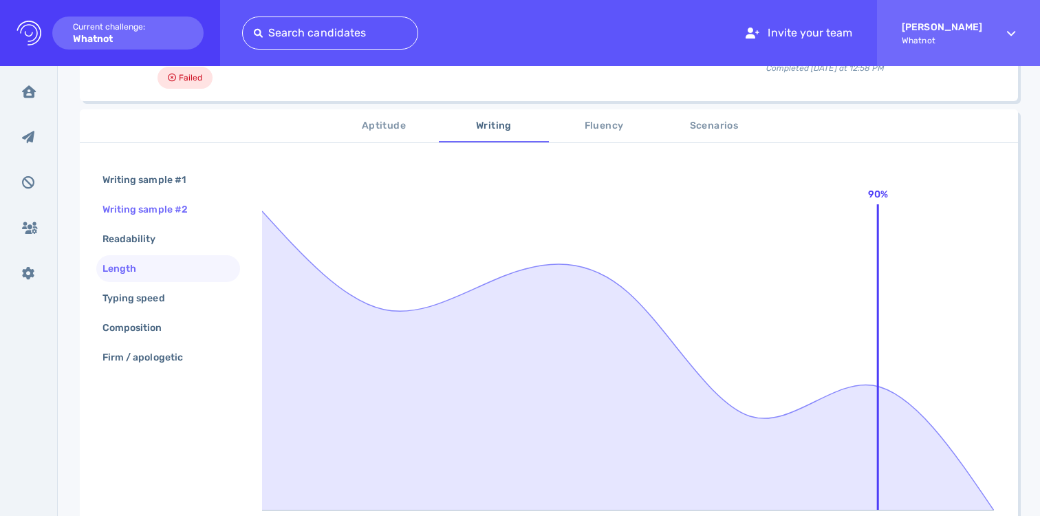
click at [139, 217] on div "Writing sample #2" at bounding box center [152, 209] width 105 height 20
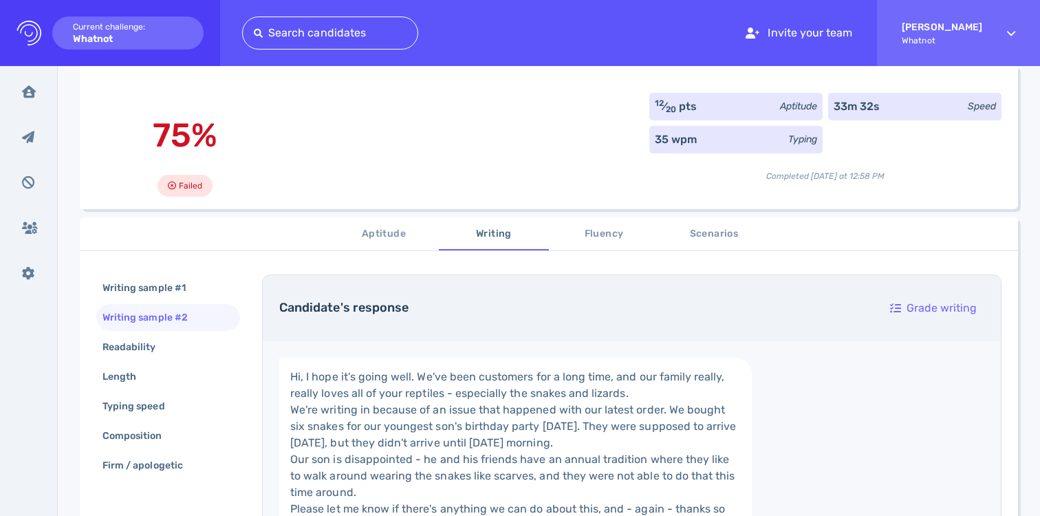
scroll to position [0, 0]
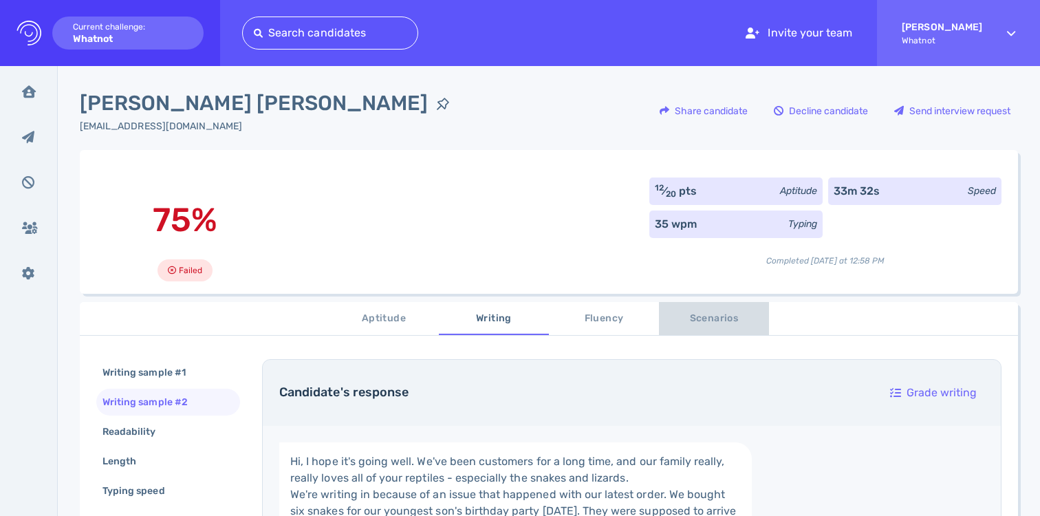
click at [697, 317] on span "Scenarios" at bounding box center [714, 318] width 94 height 17
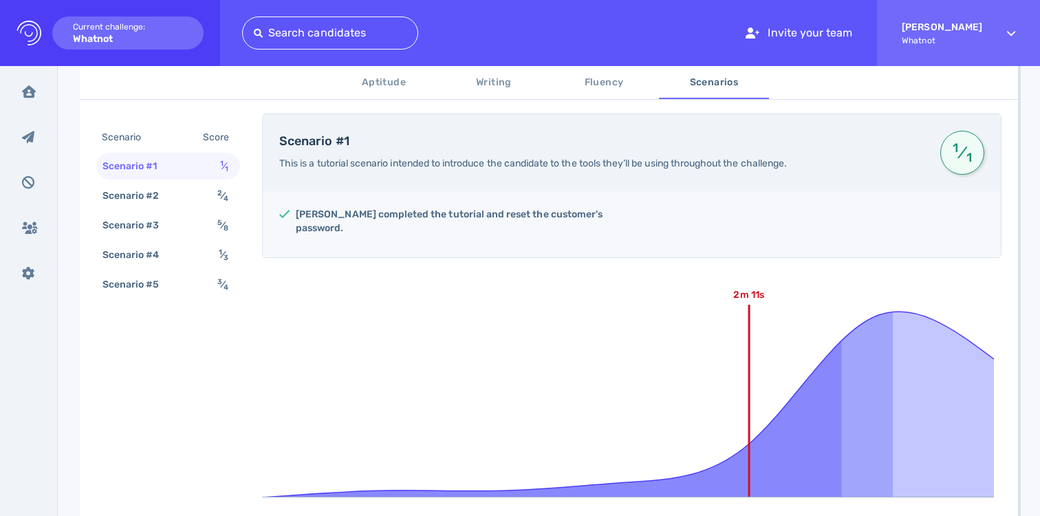
scroll to position [323, 0]
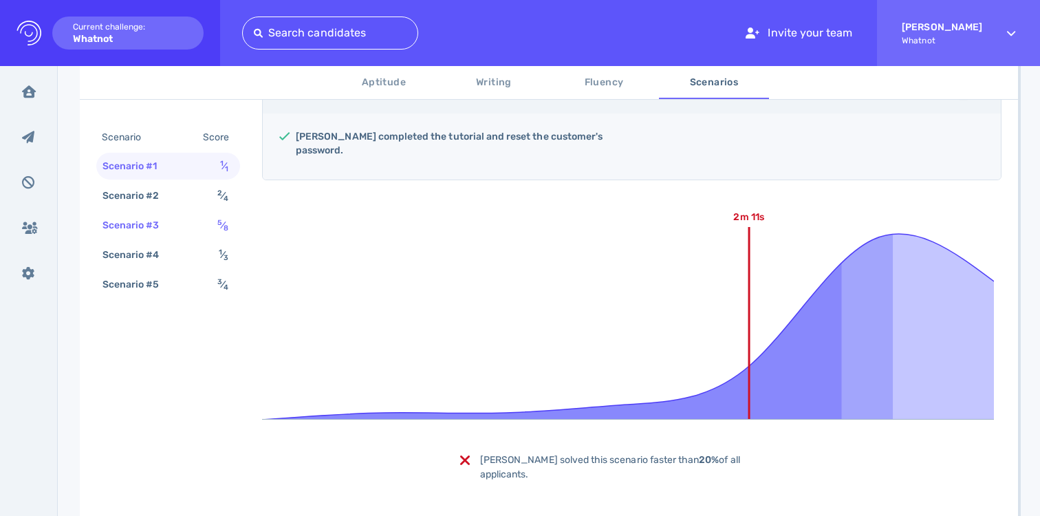
click at [174, 218] on div "Scenario #3" at bounding box center [138, 225] width 76 height 20
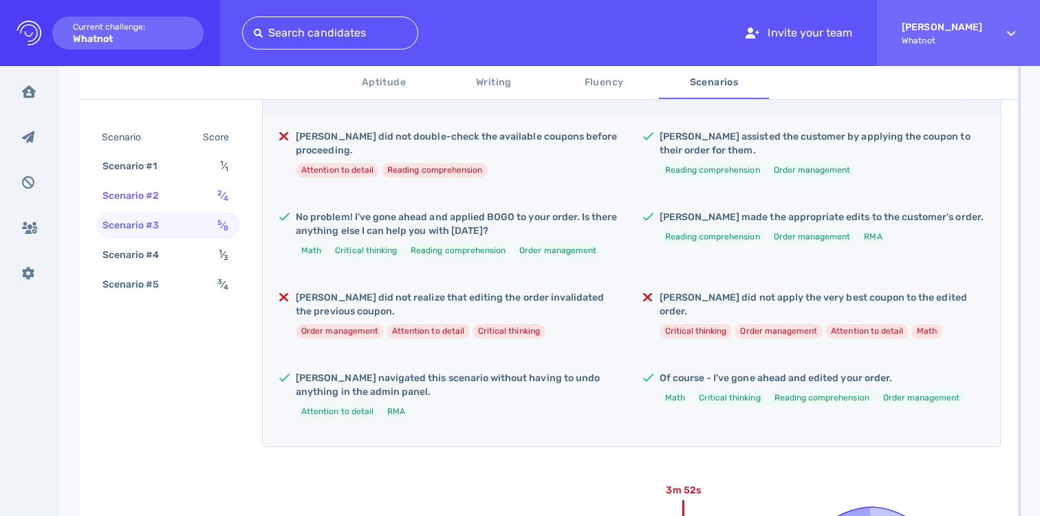
click at [180, 191] on div "Scenario #2 2 ⁄ 4" at bounding box center [168, 195] width 144 height 27
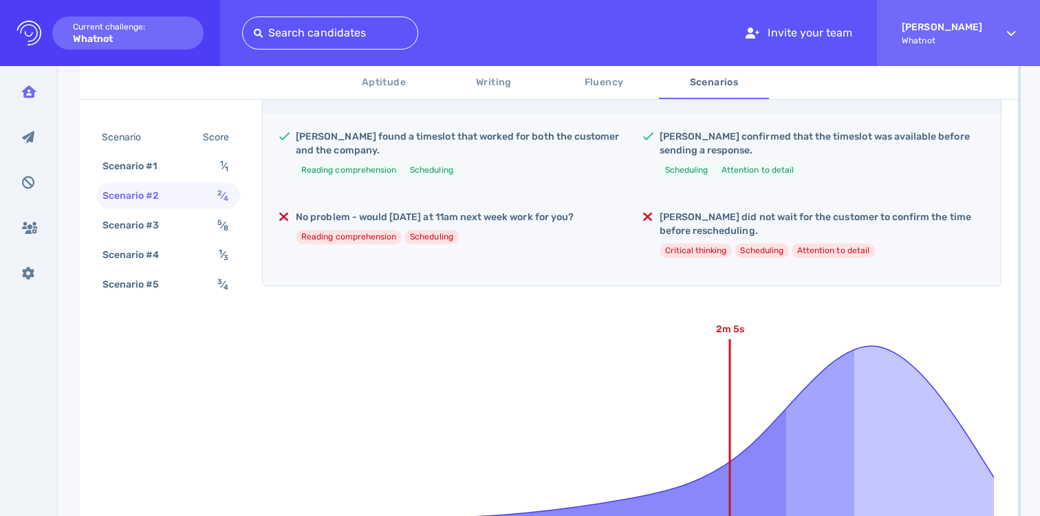
click at [22, 101] on div "Inbox" at bounding box center [29, 91] width 36 height 34
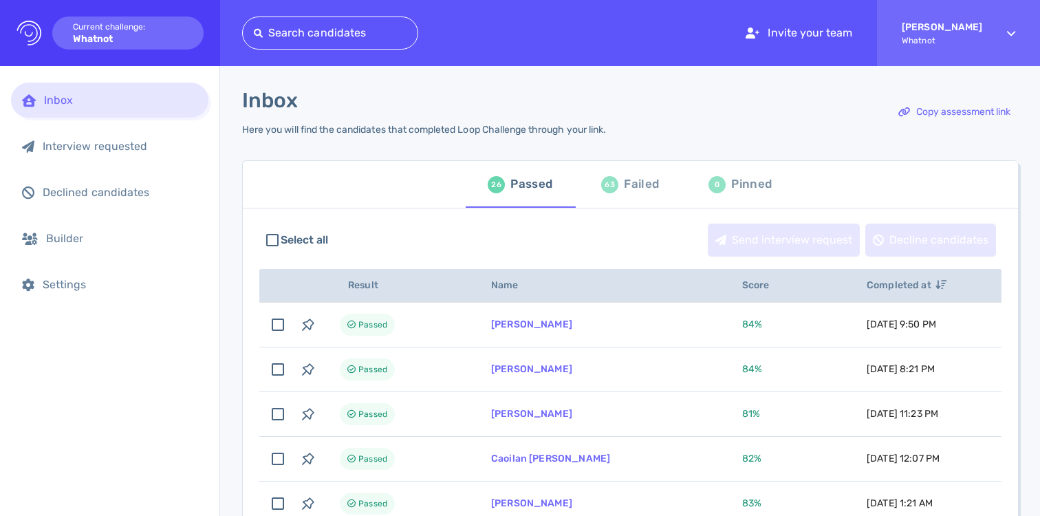
click at [624, 177] on div "Failed" at bounding box center [641, 184] width 35 height 21
